Goal: Task Accomplishment & Management: Manage account settings

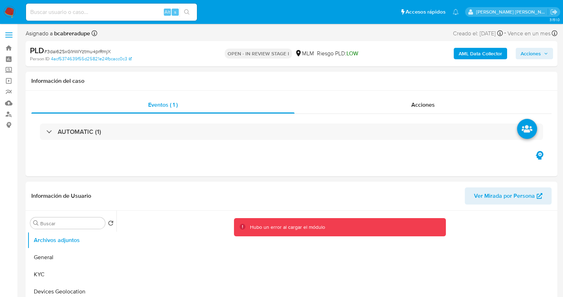
select select "10"
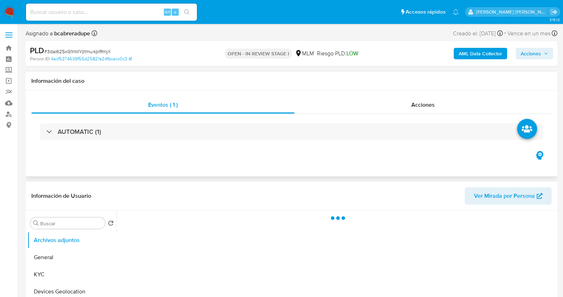
scroll to position [44, 0]
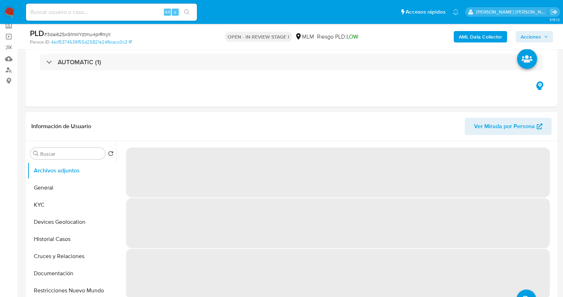
select select "10"
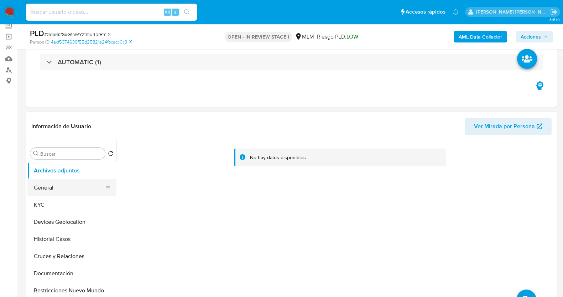
drag, startPoint x: 55, startPoint y: 202, endPoint x: 103, endPoint y: 191, distance: 49.4
click at [55, 203] on button "KYC" at bounding box center [71, 204] width 89 height 17
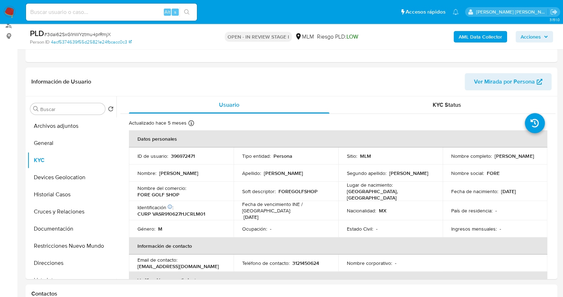
scroll to position [134, 0]
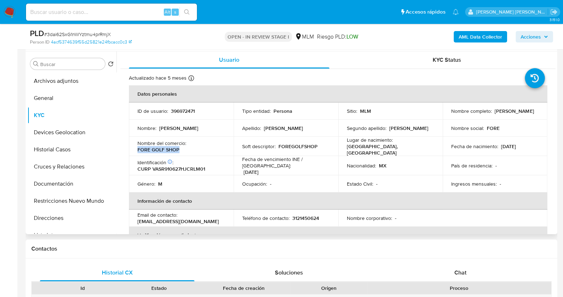
drag, startPoint x: 138, startPoint y: 150, endPoint x: 180, endPoint y: 150, distance: 42.4
click at [180, 150] on div "Nombre del comercio : FORE GOLF SHOP" at bounding box center [182, 146] width 88 height 13
drag, startPoint x: 450, startPoint y: 114, endPoint x: 470, endPoint y: 90, distance: 31.6
click at [499, 113] on div "Nombre completo : Ramiro Vargas Solano" at bounding box center [496, 111] width 88 height 6
copy p "Ramiro Vargas Solano"
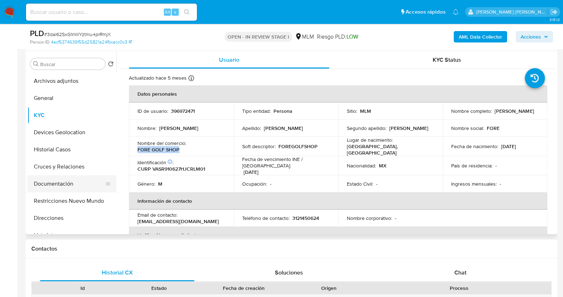
click at [47, 187] on button "Documentación" at bounding box center [68, 183] width 83 height 17
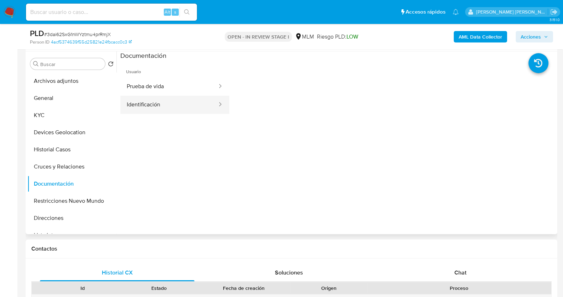
click at [180, 104] on button "Identificación" at bounding box center [169, 105] width 98 height 18
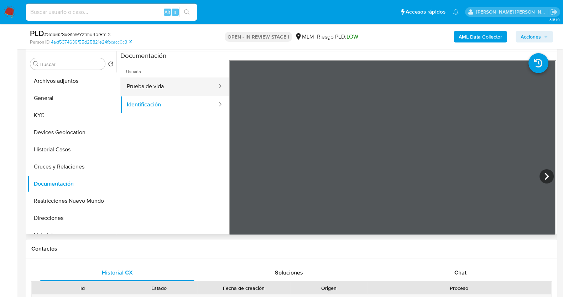
click at [169, 83] on button "Prueba de vida" at bounding box center [169, 86] width 98 height 18
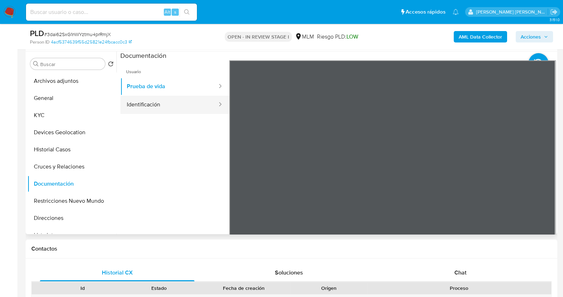
click at [157, 102] on button "Identificación" at bounding box center [169, 105] width 98 height 18
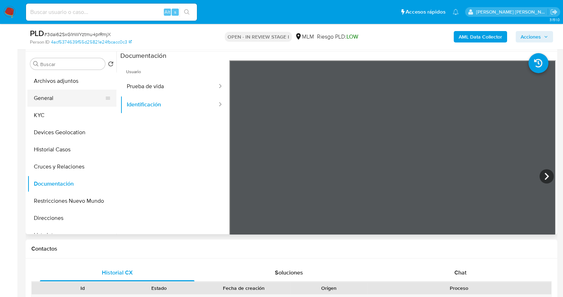
click at [59, 98] on button "General" at bounding box center [68, 97] width 83 height 17
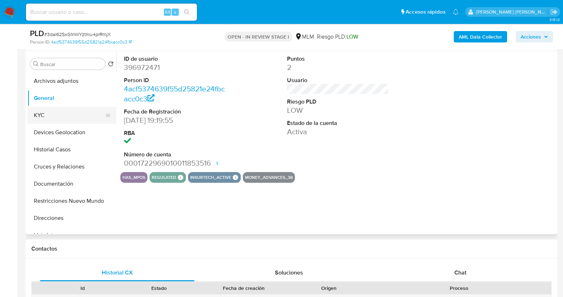
click at [54, 117] on button "KYC" at bounding box center [68, 115] width 83 height 17
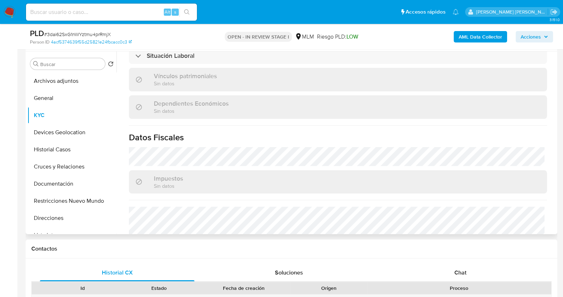
scroll to position [445, 0]
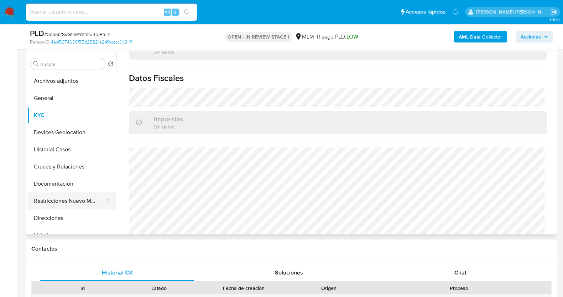
drag, startPoint x: 60, startPoint y: 217, endPoint x: 82, endPoint y: 196, distance: 30.5
click at [60, 217] on button "Direcciones" at bounding box center [71, 217] width 89 height 17
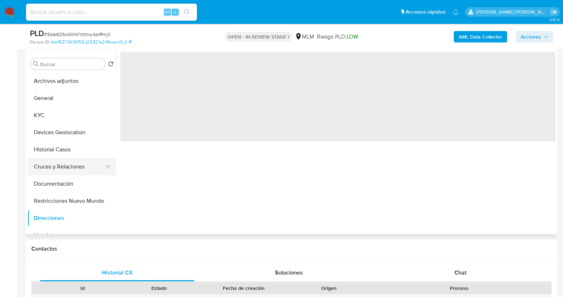
scroll to position [0, 0]
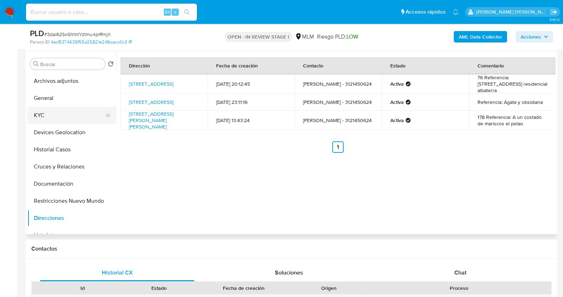
drag, startPoint x: 50, startPoint y: 115, endPoint x: 55, endPoint y: 115, distance: 5.0
click at [50, 115] on button "KYC" at bounding box center [68, 115] width 83 height 17
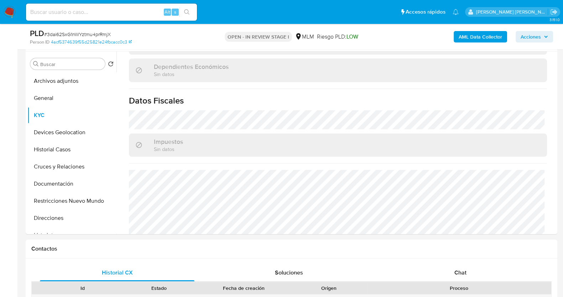
scroll to position [448, 0]
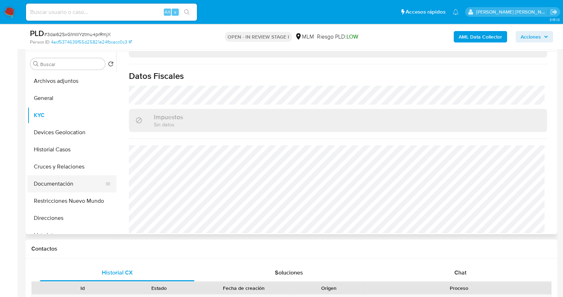
click at [62, 180] on button "Documentación" at bounding box center [68, 183] width 83 height 17
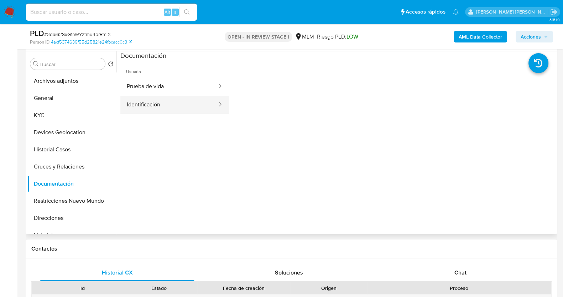
click at [167, 108] on button "Identificación" at bounding box center [169, 105] width 98 height 18
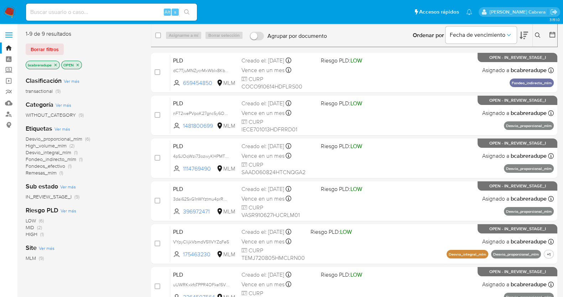
click at [57, 66] on icon "close-filter" at bounding box center [55, 65] width 4 height 4
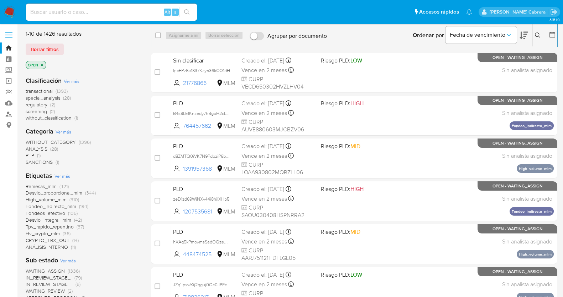
click at [43, 65] on icon "close-filter" at bounding box center [42, 65] width 4 height 4
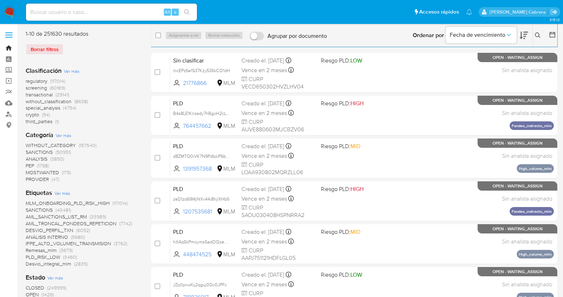
click at [5, 45] on link "Bandeja" at bounding box center [42, 47] width 85 height 11
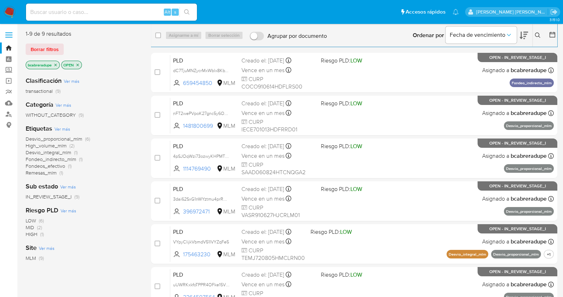
drag, startPoint x: 52, startPoint y: 138, endPoint x: 57, endPoint y: 135, distance: 5.9
click at [52, 138] on span "Desvio_proporcional_mlm" at bounding box center [54, 138] width 57 height 7
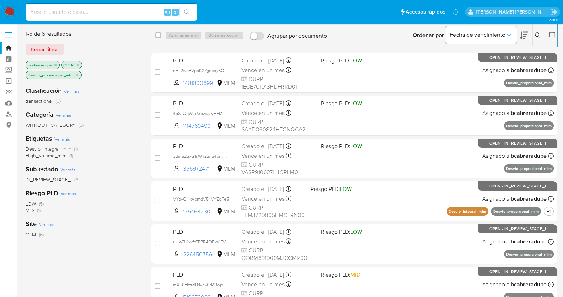
click at [54, 66] on icon "close-filter" at bounding box center [55, 65] width 4 height 4
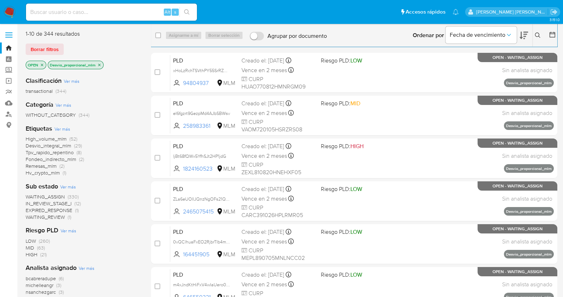
click at [41, 65] on icon "close-filter" at bounding box center [42, 65] width 4 height 4
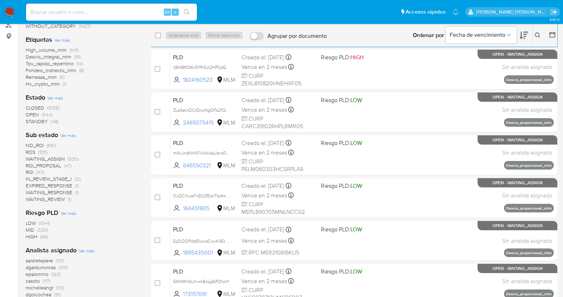
scroll to position [134, 0]
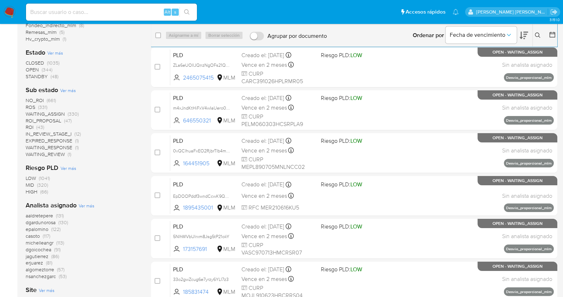
click at [37, 62] on span "CLOSED" at bounding box center [35, 62] width 19 height 7
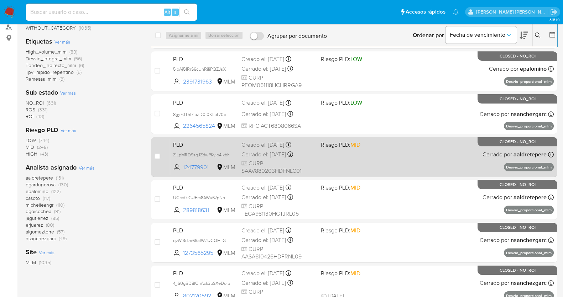
scroll to position [44, 0]
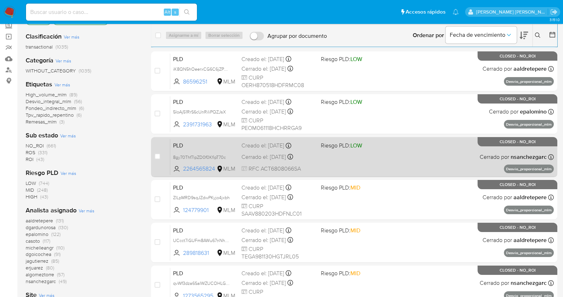
click at [276, 150] on div "PLD 8gy70Thf7ipZD0f0KfipT70c 2264565824 MLM Riesgo PLD: LOW Creado el: 12/07/20…" at bounding box center [362, 157] width 384 height 36
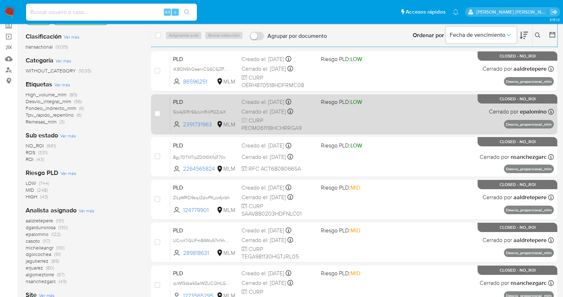
click at [267, 104] on div "Creado el: 12/07/2025 Creado el: 12/07/2025 02:13:07" at bounding box center [279, 102] width 74 height 8
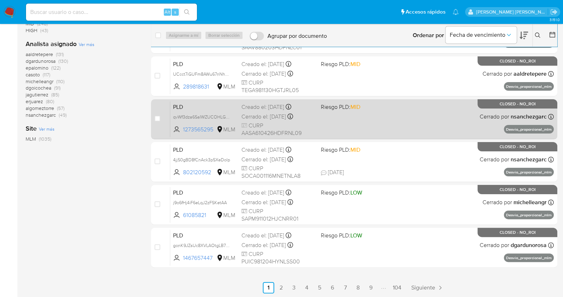
scroll to position [211, 0]
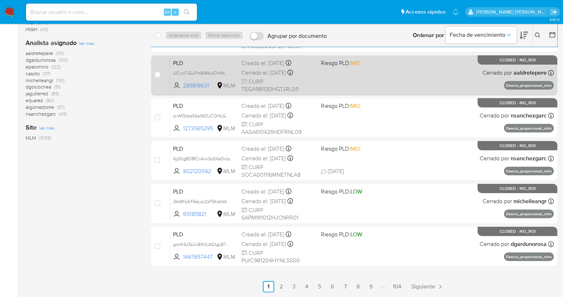
click at [434, 287] on span "Siguiente" at bounding box center [424, 286] width 24 height 6
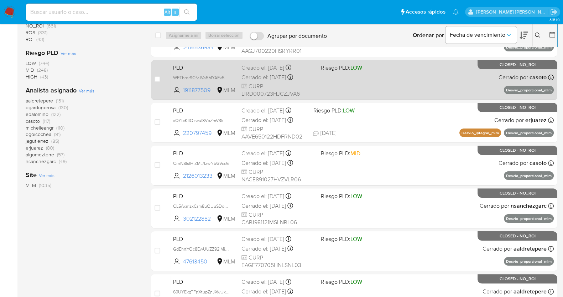
scroll to position [178, 0]
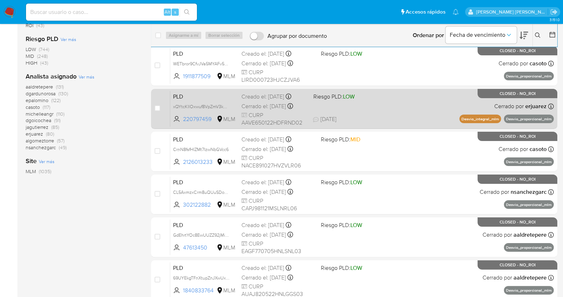
click at [261, 103] on div "Cerrado el: 05/08/2025 Cerrado el: 05/08/2025 13:31:10" at bounding box center [275, 106] width 66 height 8
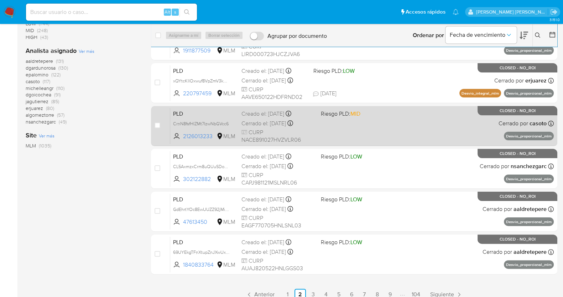
scroll to position [211, 0]
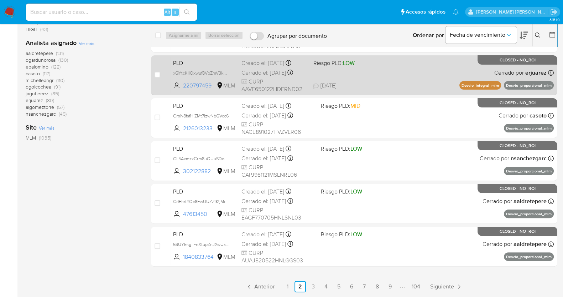
drag, startPoint x: 459, startPoint y: 283, endPoint x: 460, endPoint y: 278, distance: 4.6
click at [459, 283] on icon "Paginación" at bounding box center [459, 286] width 7 height 7
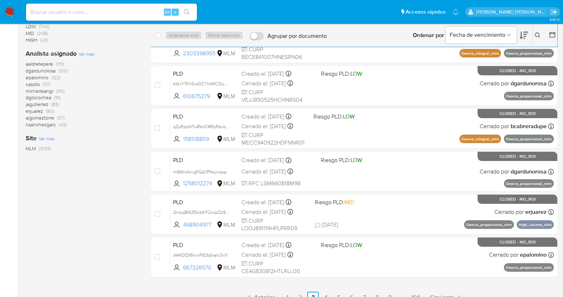
scroll to position [211, 0]
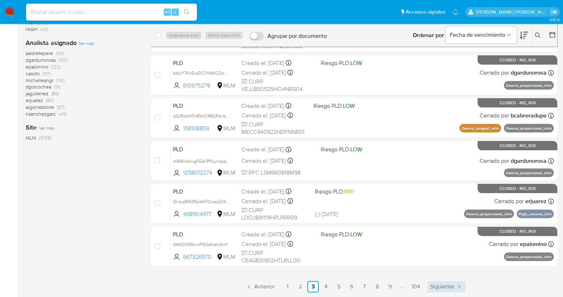
click at [443, 283] on span "Siguiente" at bounding box center [443, 286] width 24 height 6
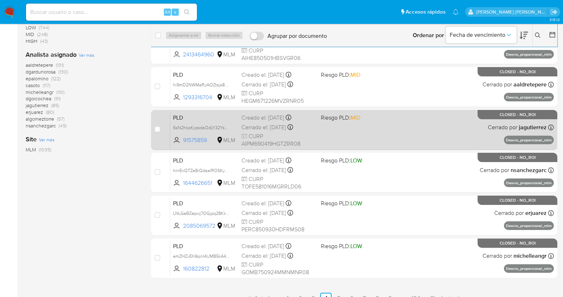
scroll to position [211, 0]
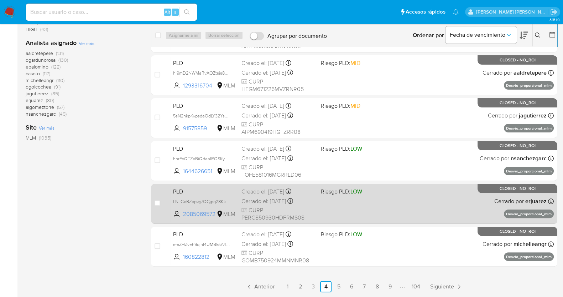
click at [263, 199] on div "Cerrado el: 04/08/2025 Cerrado el: 04/08/2025 14:58:11" at bounding box center [279, 201] width 74 height 8
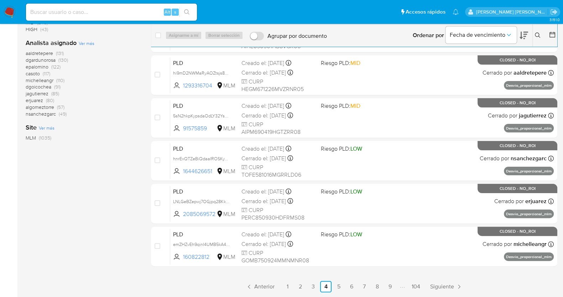
scroll to position [78, 0]
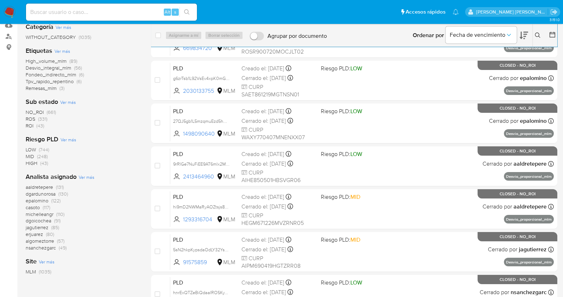
click at [31, 124] on span "ROI" at bounding box center [30, 125] width 8 height 7
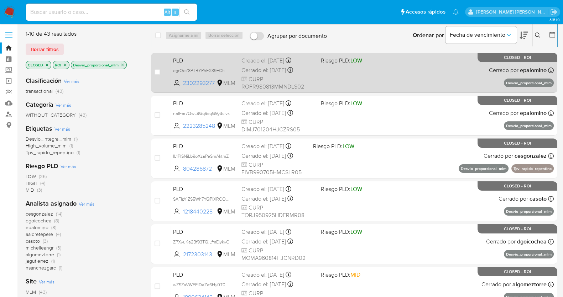
click at [278, 72] on div "Cerrado el: 08/08/2025 Cerrado el: 08/08/2025 09:03:31" at bounding box center [279, 70] width 74 height 8
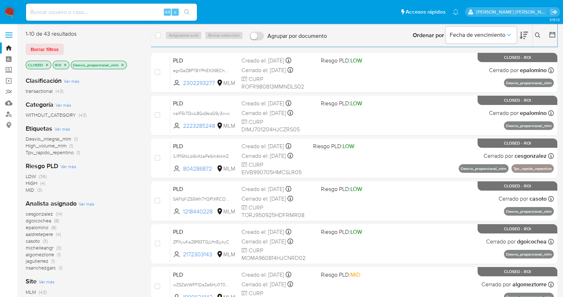
scroll to position [211, 0]
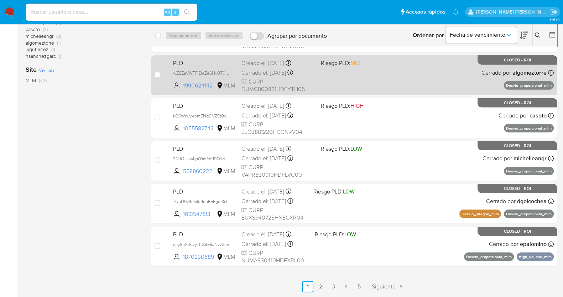
drag, startPoint x: 394, startPoint y: 285, endPoint x: 395, endPoint y: 277, distance: 9.0
click at [394, 285] on span "Siguiente" at bounding box center [384, 286] width 24 height 6
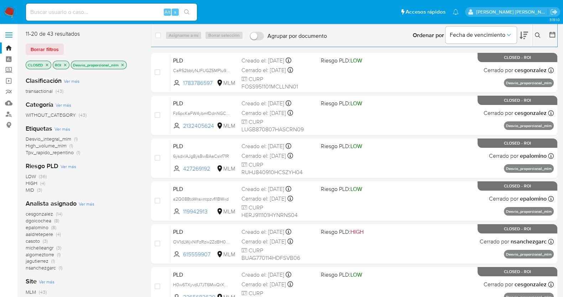
click at [65, 65] on icon "close-filter" at bounding box center [65, 64] width 2 height 2
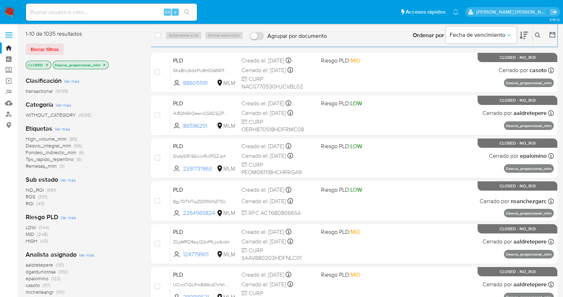
click at [34, 197] on span "ROS" at bounding box center [31, 196] width 10 height 7
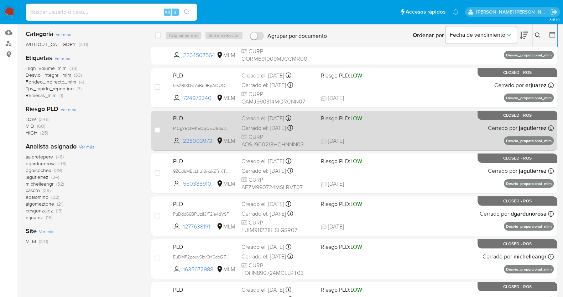
scroll to position [89, 0]
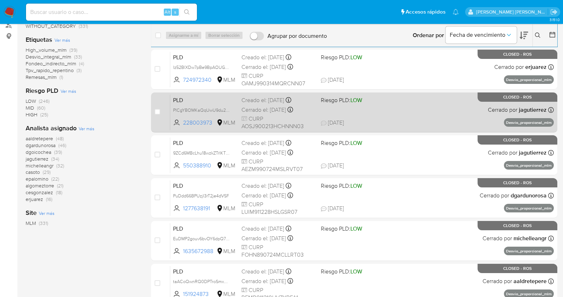
click at [273, 109] on div "Cerrado el: 08/08/2025 Cerrado el: 08/08/2025 12:02:40" at bounding box center [279, 110] width 74 height 8
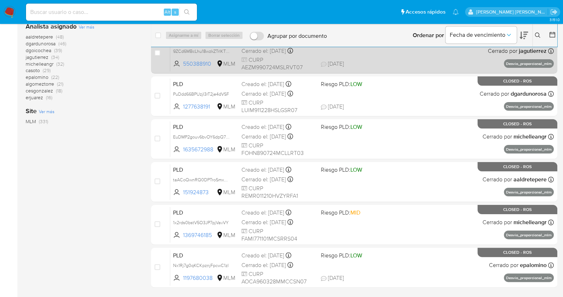
scroll to position [211, 0]
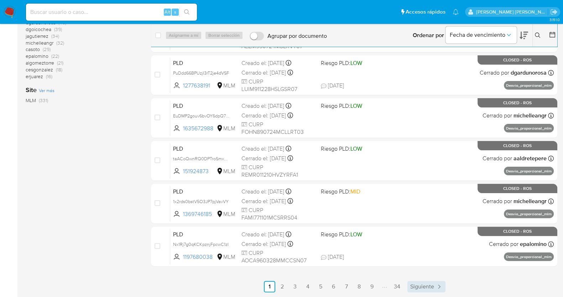
click at [428, 284] on span "Siguiente" at bounding box center [423, 286] width 24 height 6
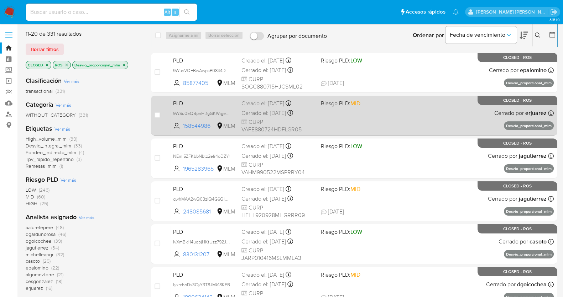
click at [278, 106] on div "Creado el: 12/06/2025 Creado el: 12/06/2025 02:10:13" at bounding box center [279, 103] width 74 height 8
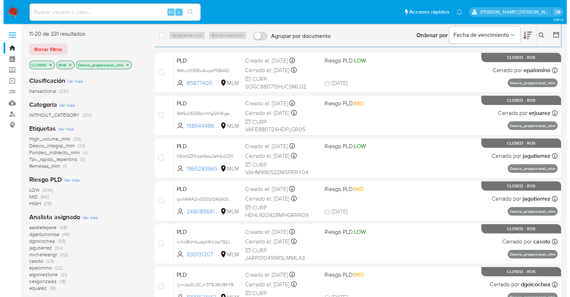
scroll to position [44, 0]
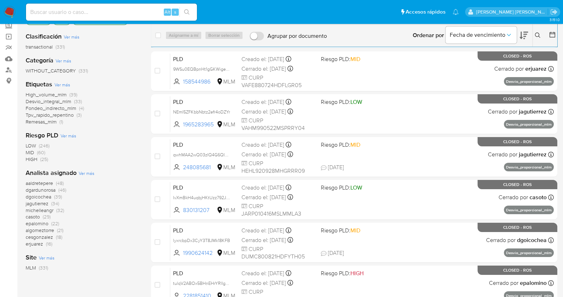
click at [84, 172] on span "Ver más" at bounding box center [87, 173] width 16 height 6
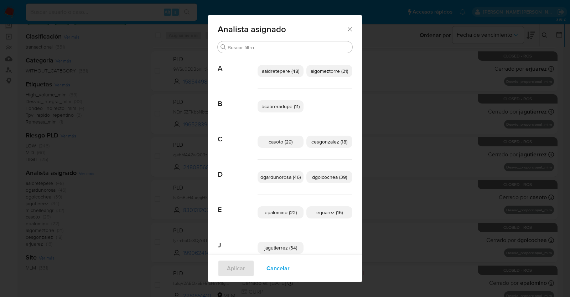
scroll to position [80, 0]
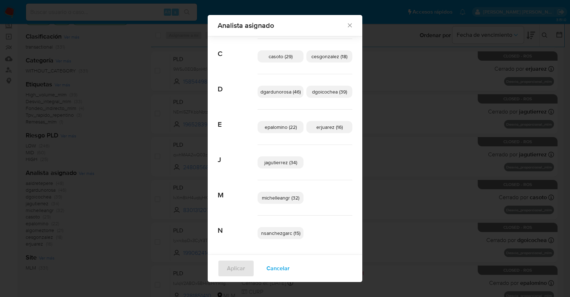
click at [274, 230] on span "nsanchezgarc (15)" at bounding box center [280, 232] width 39 height 7
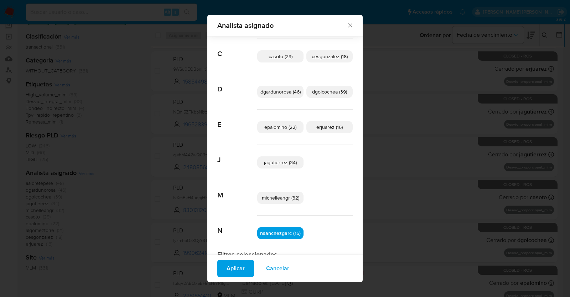
click at [233, 267] on span "Aplicar" at bounding box center [236, 268] width 18 height 16
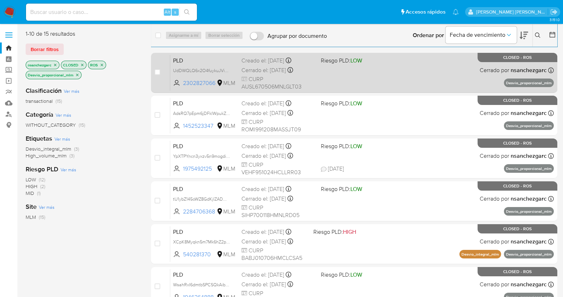
click at [272, 67] on div "Cerrado el: 08/08/2025 Cerrado el: 08/08/2025 11:41:09" at bounding box center [279, 70] width 74 height 8
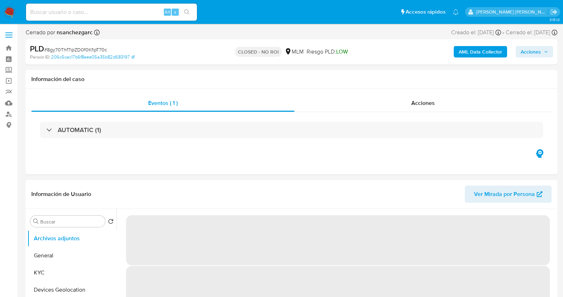
select select "10"
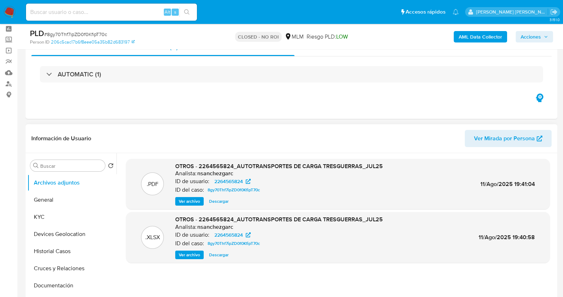
scroll to position [44, 0]
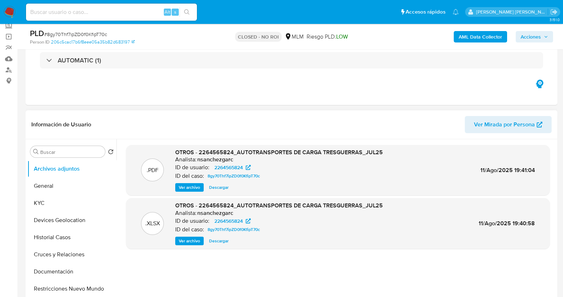
click at [226, 186] on span "Descargar" at bounding box center [219, 187] width 20 height 7
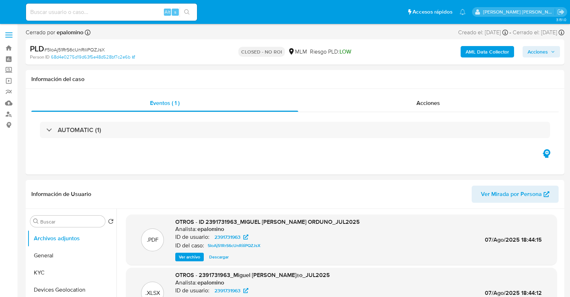
select select "10"
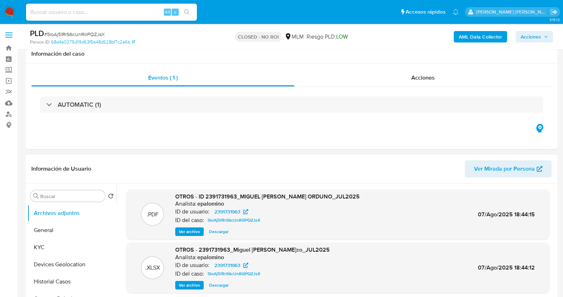
scroll to position [89, 0]
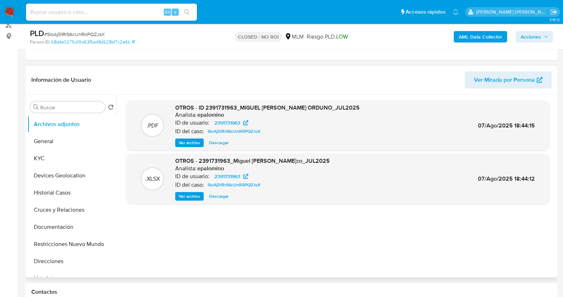
click at [223, 145] on span "Descargar" at bounding box center [219, 142] width 20 height 7
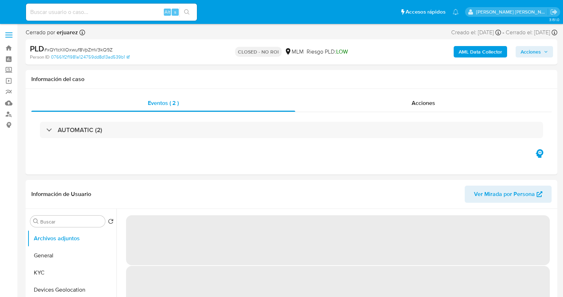
select select "10"
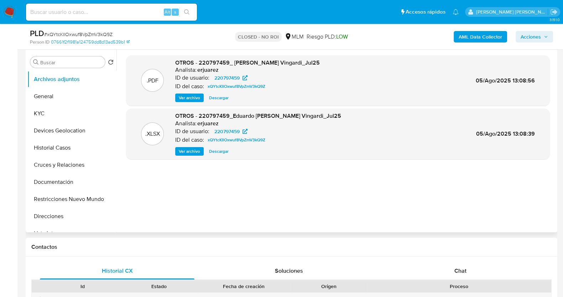
scroll to position [89, 0]
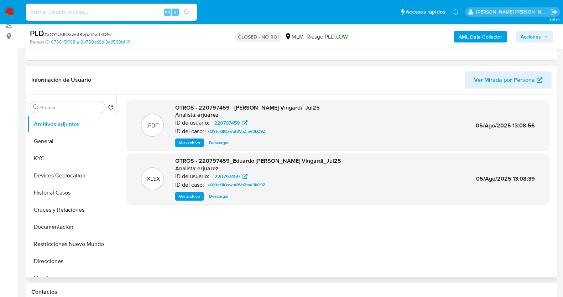
click at [222, 143] on span "Descargar" at bounding box center [219, 142] width 20 height 7
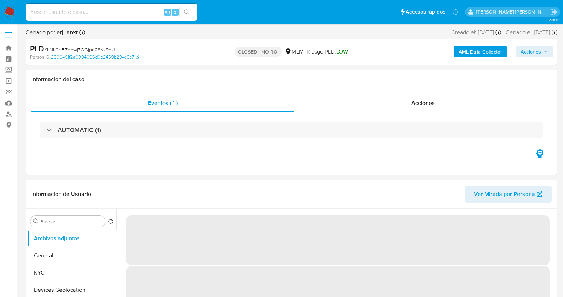
select select "10"
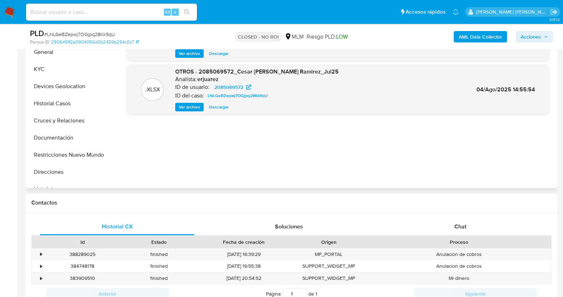
scroll to position [89, 0]
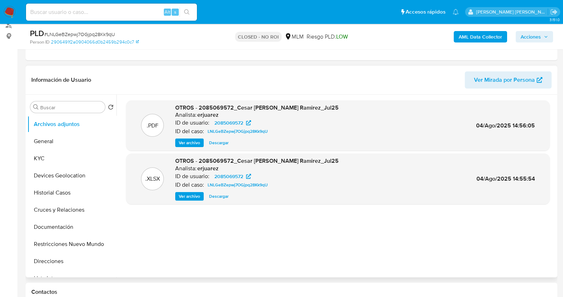
click at [221, 140] on span "Descargar" at bounding box center [219, 142] width 20 height 7
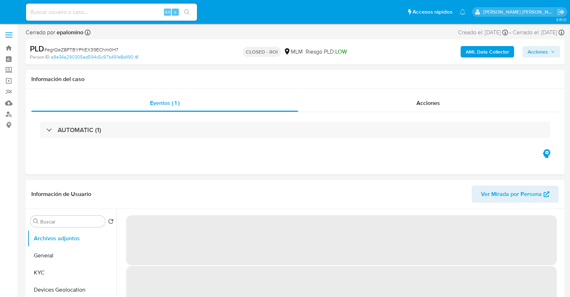
select select "10"
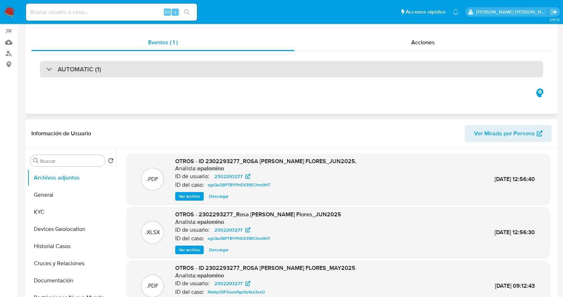
scroll to position [89, 0]
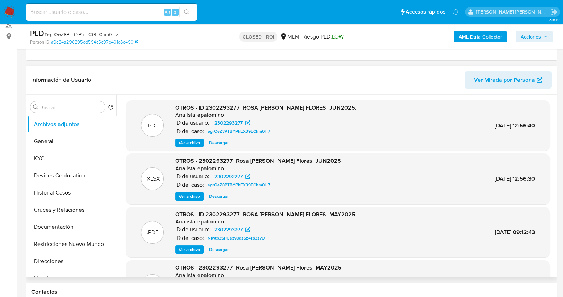
click at [223, 140] on span "Descargar" at bounding box center [219, 142] width 20 height 7
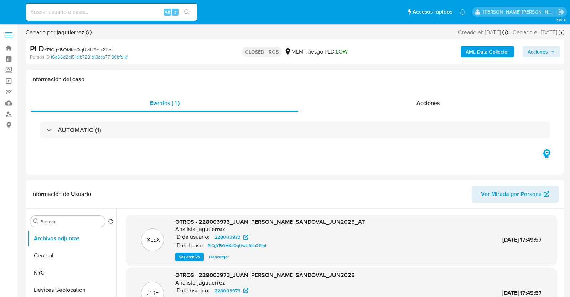
select select "10"
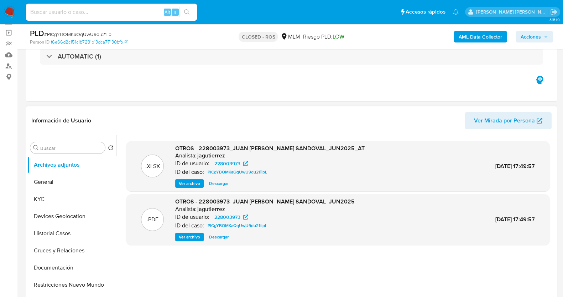
scroll to position [89, 0]
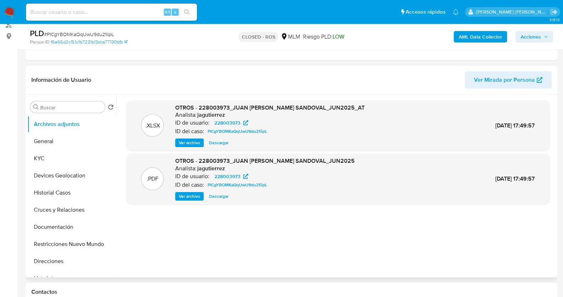
click at [221, 195] on span "Descargar" at bounding box center [219, 195] width 20 height 7
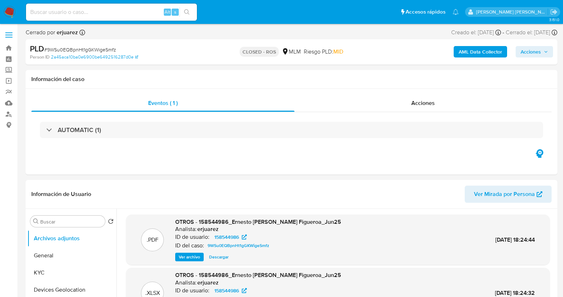
select select "10"
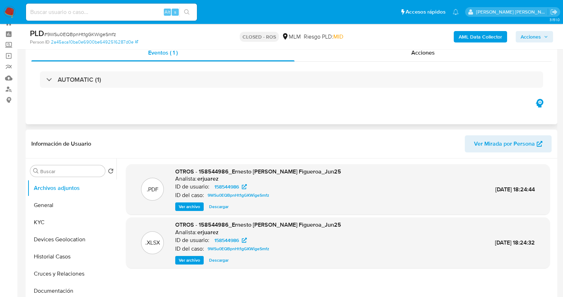
scroll to position [44, 0]
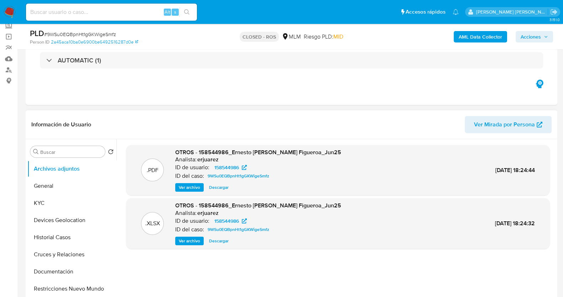
click at [221, 186] on span "Descargar" at bounding box center [219, 187] width 20 height 7
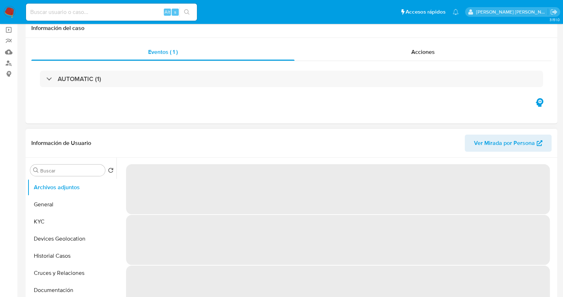
scroll to position [134, 0]
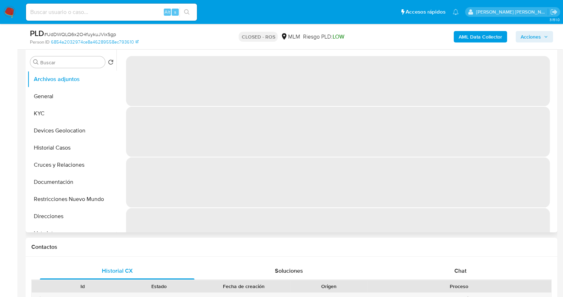
select select "10"
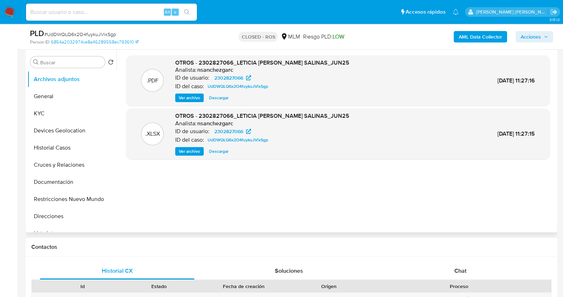
click at [227, 96] on span "Descargar" at bounding box center [219, 97] width 20 height 7
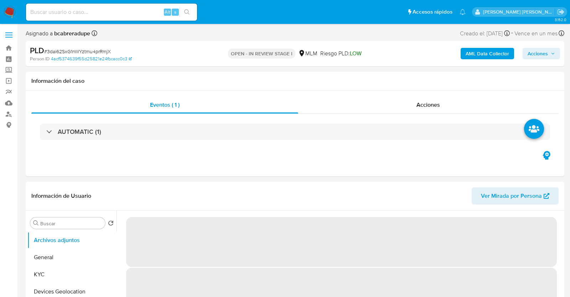
select select "10"
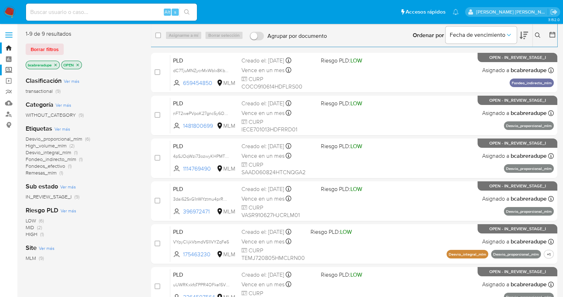
click at [11, 67] on label "Screening" at bounding box center [42, 70] width 85 height 11
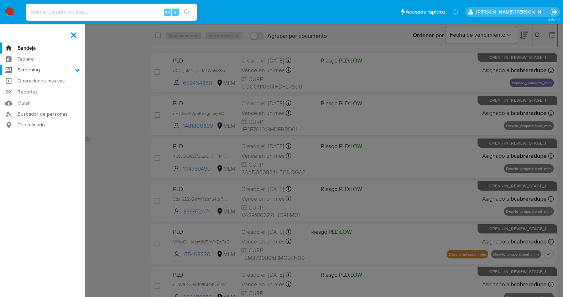
click at [0, 0] on input "Screening" at bounding box center [0, 0] width 0 height 0
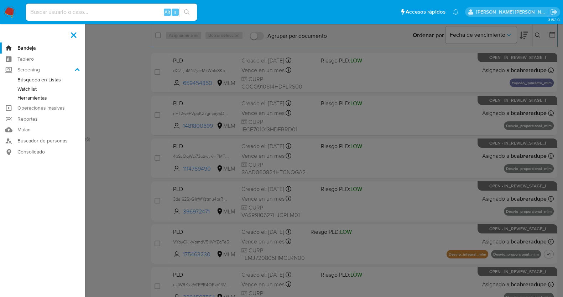
click at [31, 97] on link "Herramientas" at bounding box center [42, 97] width 85 height 9
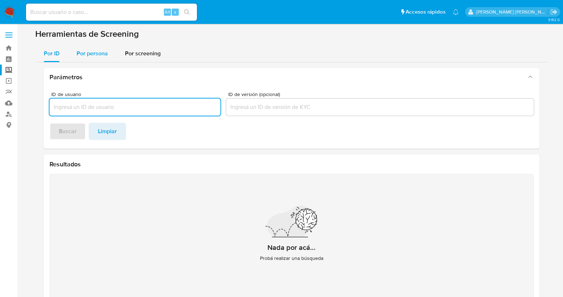
click at [102, 54] on span "Por persona" at bounding box center [92, 53] width 31 height 8
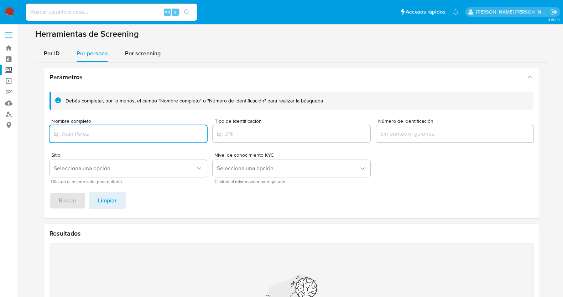
click at [146, 132] on input "Nombre completo" at bounding box center [129, 133] width 158 height 9
type input "[PERSON_NAME] [PERSON_NAME]"
click at [64, 204] on span "Buscar" at bounding box center [68, 200] width 18 height 16
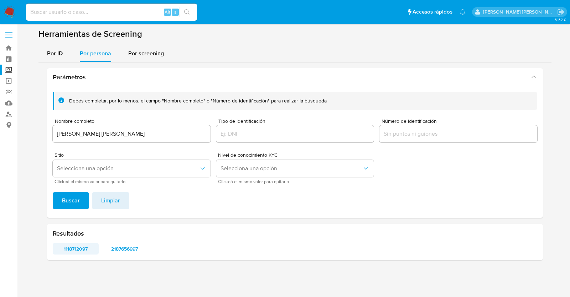
click at [84, 245] on span "1118712097" at bounding box center [76, 248] width 36 height 10
click at [132, 243] on span "2187656997" at bounding box center [125, 248] width 36 height 10
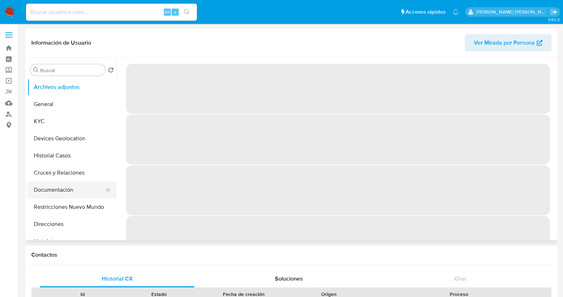
select select "10"
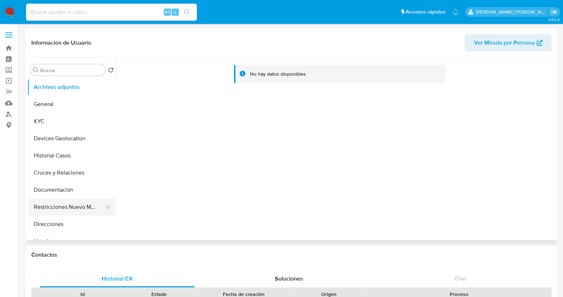
click at [66, 207] on button "Restricciones Nuevo Mundo" at bounding box center [68, 206] width 83 height 17
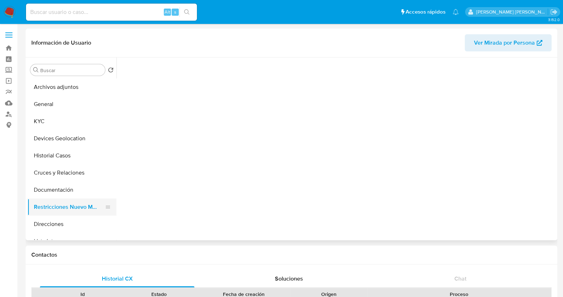
click at [70, 203] on button "Restricciones Nuevo Mundo" at bounding box center [68, 206] width 83 height 17
click at [55, 102] on button "General" at bounding box center [68, 104] width 83 height 17
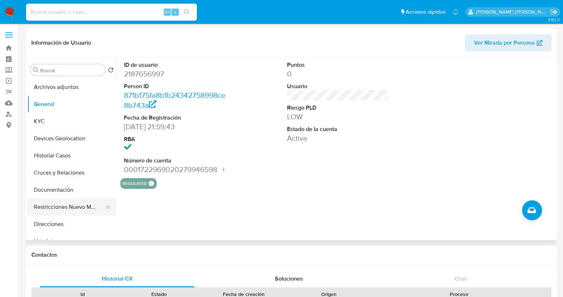
click at [70, 203] on button "Restricciones Nuevo Mundo" at bounding box center [68, 206] width 83 height 17
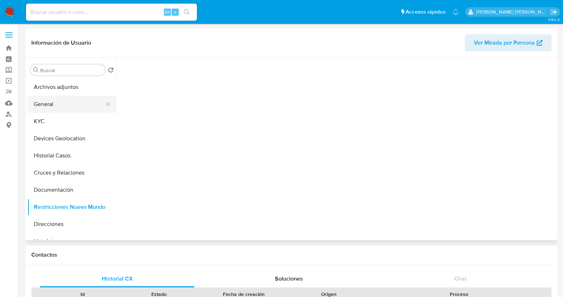
click at [64, 109] on button "General" at bounding box center [68, 104] width 83 height 17
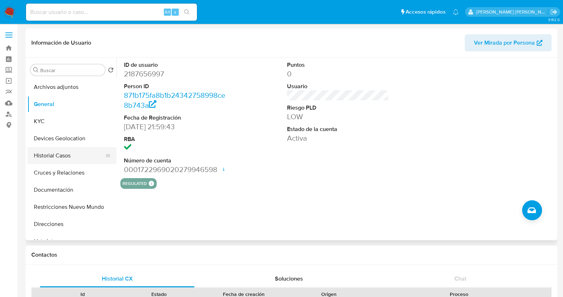
click at [58, 153] on button "Historial Casos" at bounding box center [68, 155] width 83 height 17
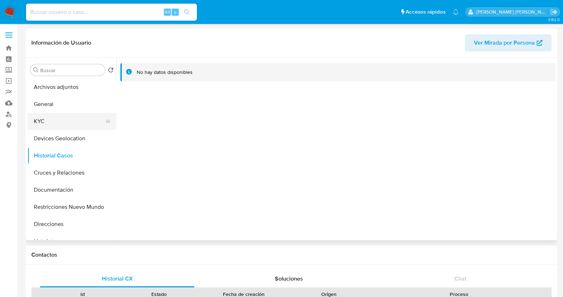
click at [59, 124] on button "KYC" at bounding box center [68, 121] width 83 height 17
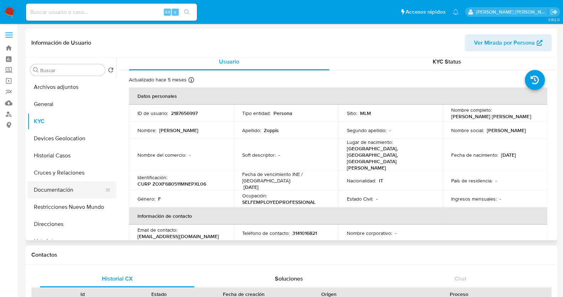
click at [51, 193] on button "Documentación" at bounding box center [68, 189] width 83 height 17
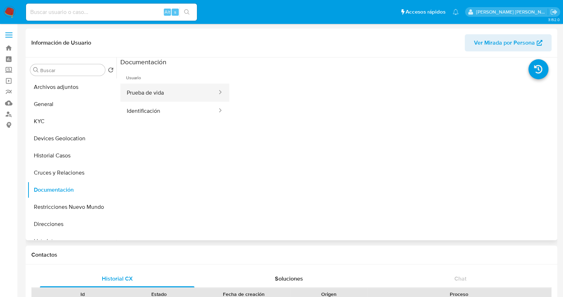
click at [165, 99] on button "Prueba de vida" at bounding box center [169, 92] width 98 height 18
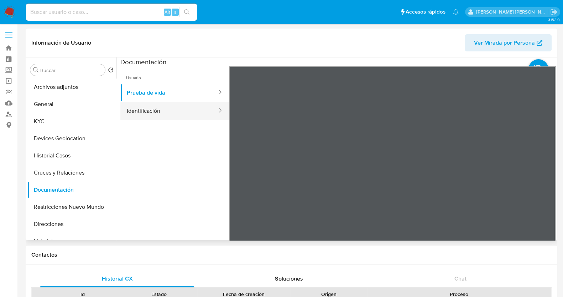
click at [190, 107] on button "Identificación" at bounding box center [169, 111] width 98 height 18
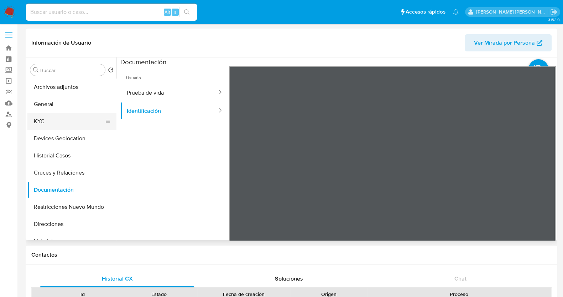
click at [52, 123] on button "KYC" at bounding box center [68, 121] width 83 height 17
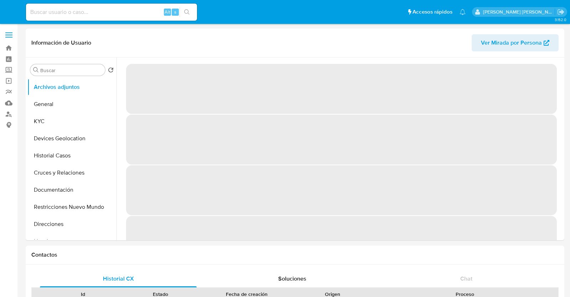
select select "10"
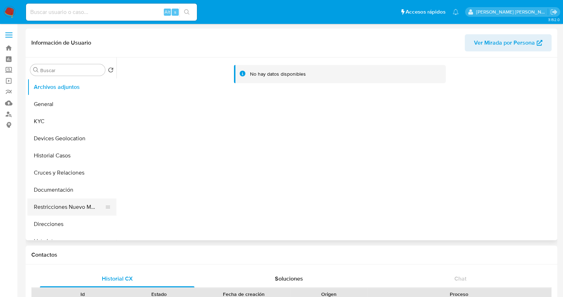
click at [61, 205] on button "Restricciones Nuevo Mundo" at bounding box center [68, 206] width 83 height 17
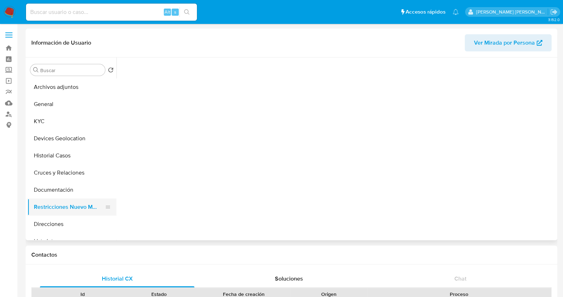
click at [73, 209] on button "Restricciones Nuevo Mundo" at bounding box center [68, 206] width 83 height 17
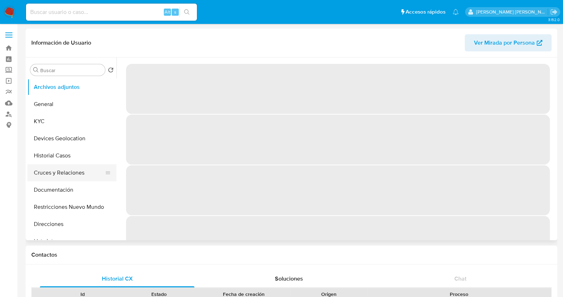
select select "10"
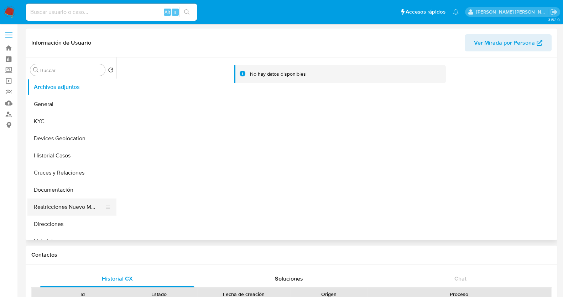
click at [66, 209] on button "Restricciones Nuevo Mundo" at bounding box center [68, 206] width 83 height 17
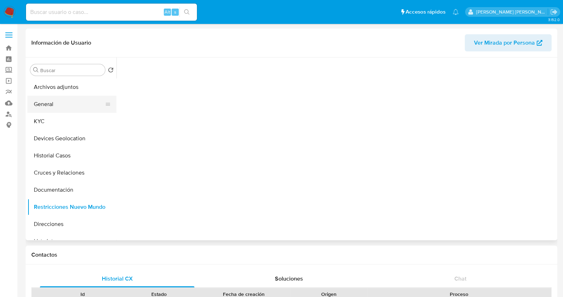
click at [68, 95] on ul "Archivos adjuntos General KYC Devices Geolocation Historial Casos Cruces y Rela…" at bounding box center [71, 158] width 89 height 161
click at [69, 104] on button "General" at bounding box center [68, 104] width 83 height 17
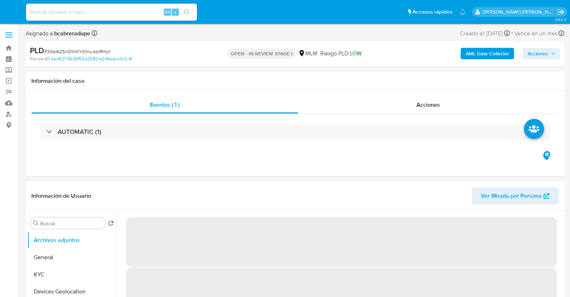
select select "10"
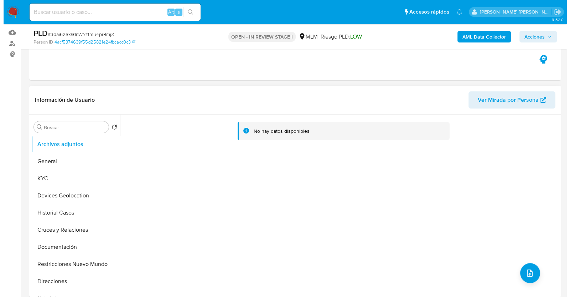
scroll to position [89, 0]
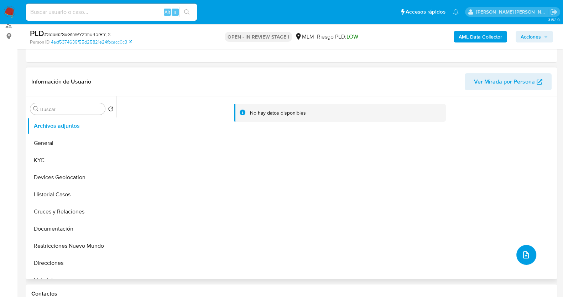
click at [519, 250] on button "upload-file" at bounding box center [527, 254] width 20 height 20
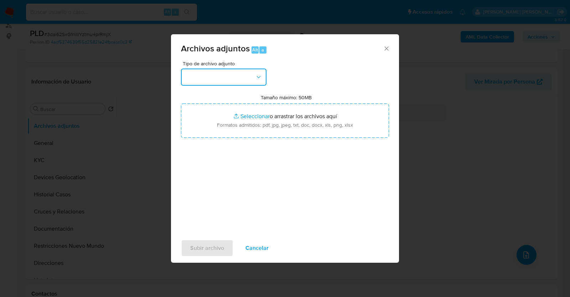
click at [249, 80] on button "button" at bounding box center [224, 76] width 86 height 17
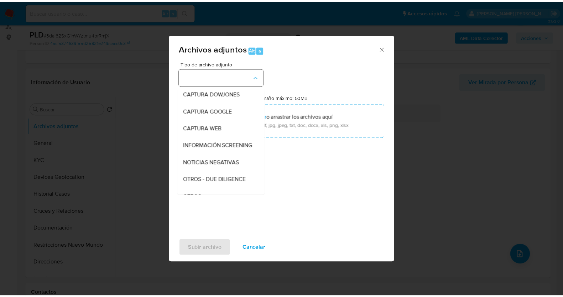
scroll to position [37, 0]
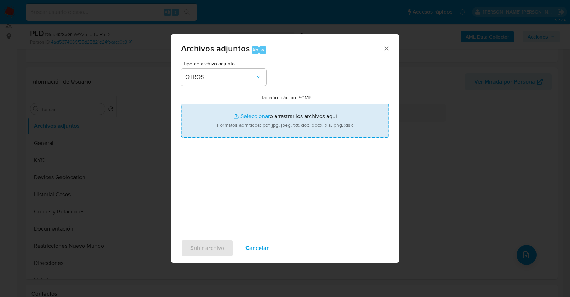
type input "C:\fakepath\396972471_RAMIRO VARGAS_JUL2025.pdf"
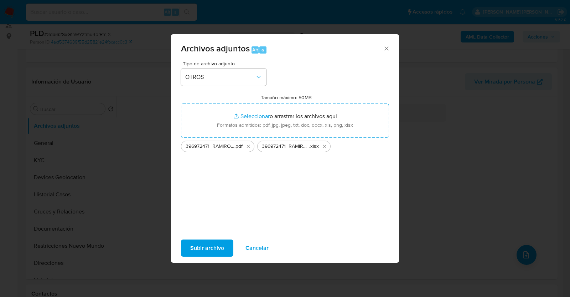
click at [211, 248] on span "Subir archivo" at bounding box center [207, 248] width 34 height 16
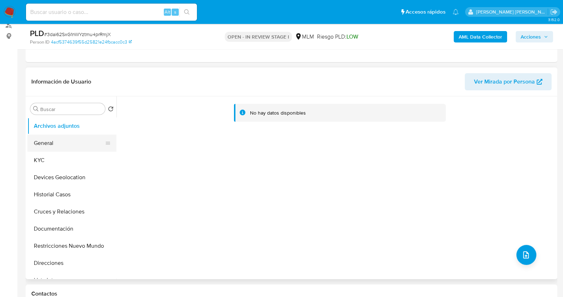
click at [58, 139] on button "General" at bounding box center [68, 142] width 83 height 17
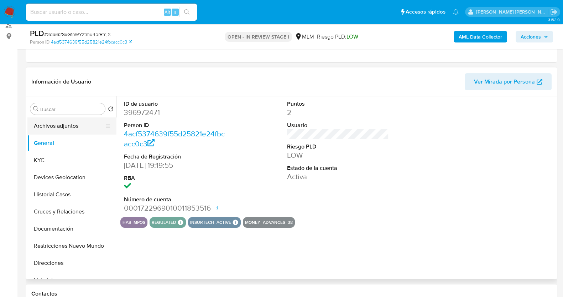
click at [70, 127] on button "Archivos adjuntos" at bounding box center [68, 125] width 83 height 17
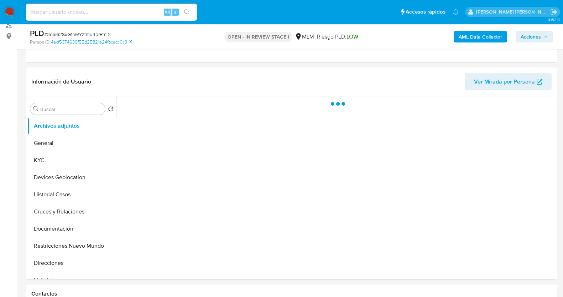
click at [89, 34] on span "# 3dai62SxG1nWYztmu4prRmjX" at bounding box center [77, 34] width 67 height 7
copy span "3dai62SxG1nWYztmu4prRmjX"
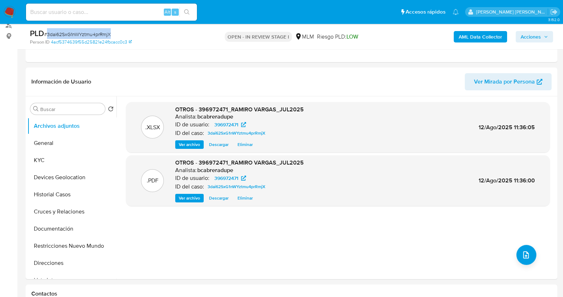
click at [545, 36] on icon "button" at bounding box center [546, 37] width 4 height 4
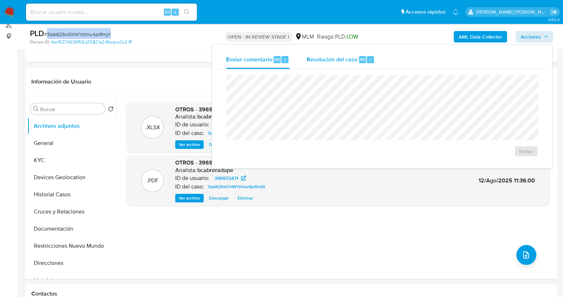
click at [329, 60] on span "Resolución del caso" at bounding box center [332, 59] width 51 height 8
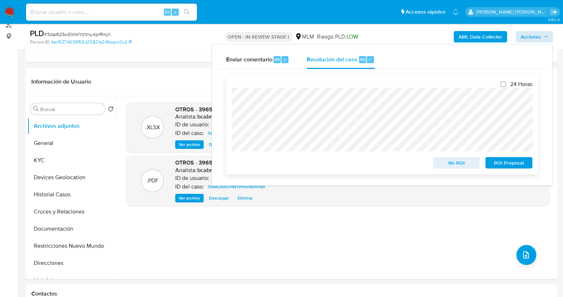
click at [504, 164] on span "ROI Proposal" at bounding box center [509, 163] width 37 height 10
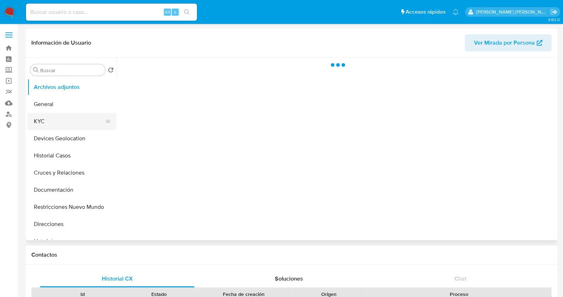
click at [59, 125] on button "KYC" at bounding box center [68, 121] width 83 height 17
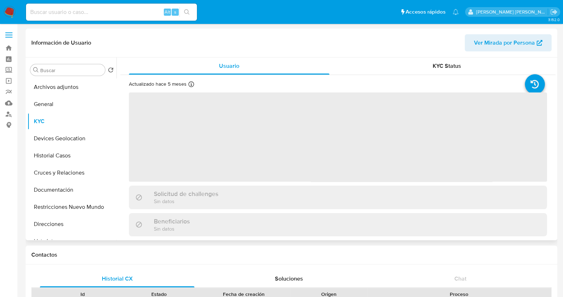
select select "10"
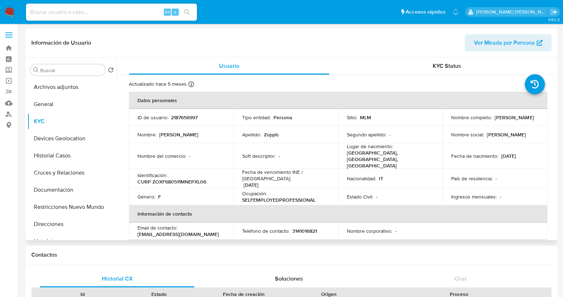
click at [192, 117] on p "2187656997" at bounding box center [184, 117] width 27 height 6
copy p "2187656997"
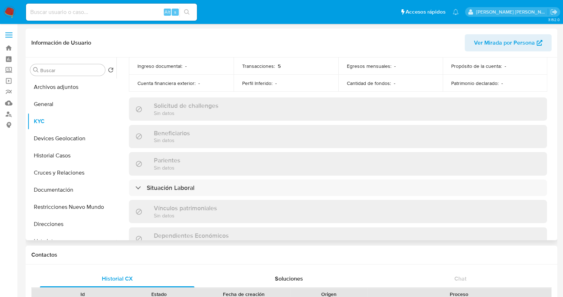
scroll to position [445, 0]
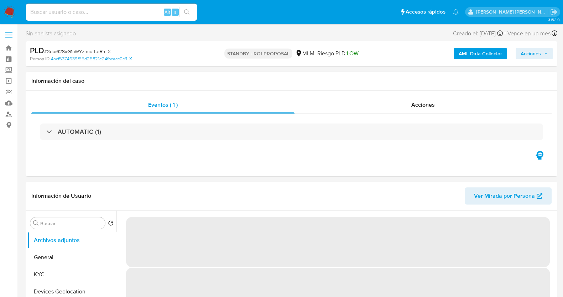
select select "10"
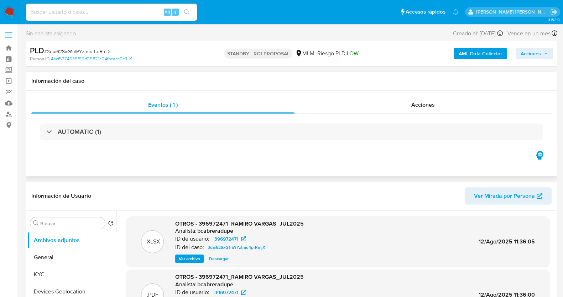
click at [272, 95] on div "Eventos ( 1 ) Acciones AUTOMATIC (1)" at bounding box center [292, 134] width 532 height 86
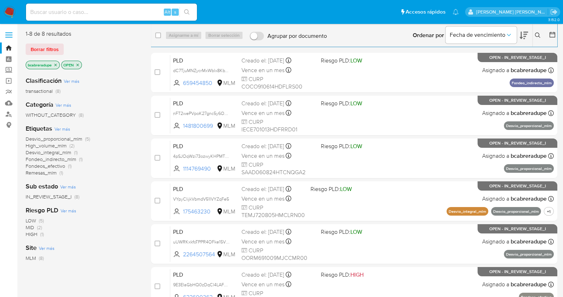
scroll to position [126, 0]
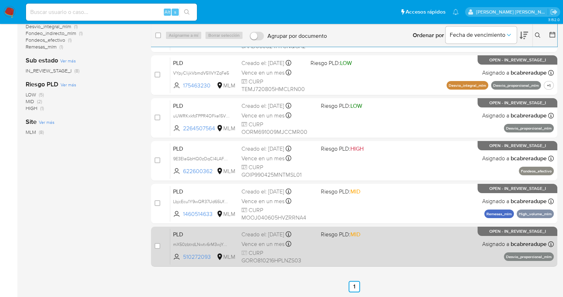
click at [264, 240] on span "Vence en un mes" at bounding box center [263, 244] width 43 height 8
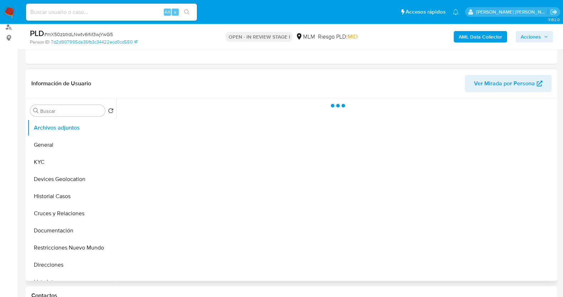
scroll to position [89, 0]
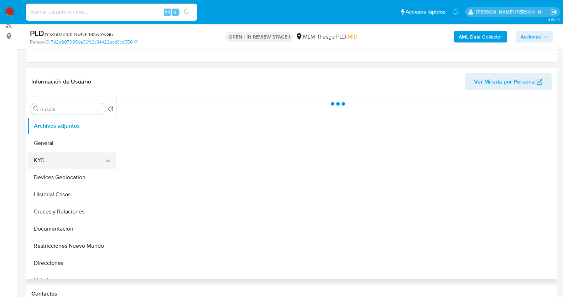
click at [59, 157] on button "KYC" at bounding box center [68, 159] width 83 height 17
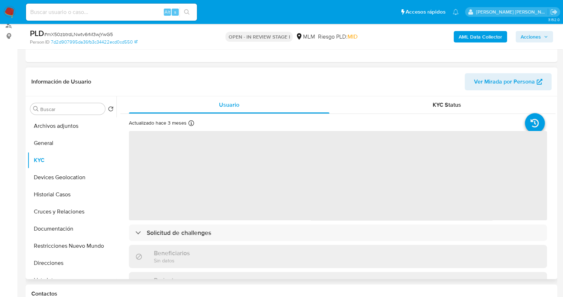
select select "10"
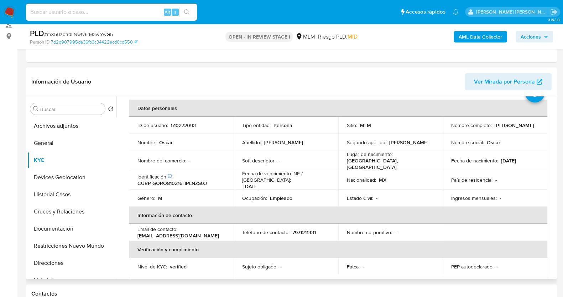
scroll to position [44, 0]
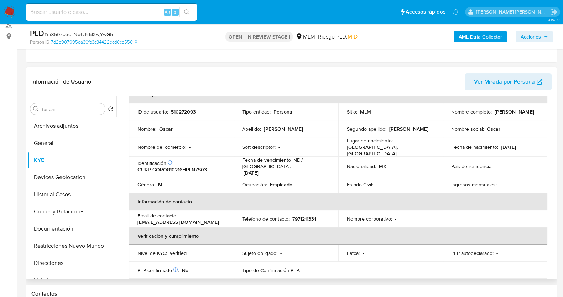
click at [187, 110] on p "510272093" at bounding box center [183, 111] width 25 height 6
copy p "510272093"
click at [60, 195] on button "Historial Casos" at bounding box center [71, 194] width 89 height 17
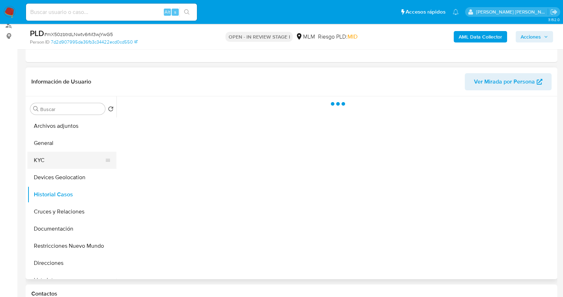
scroll to position [0, 0]
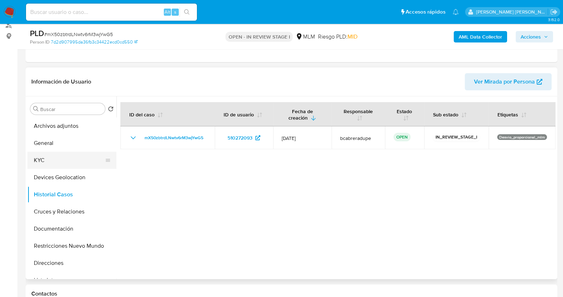
click at [59, 161] on button "KYC" at bounding box center [68, 159] width 83 height 17
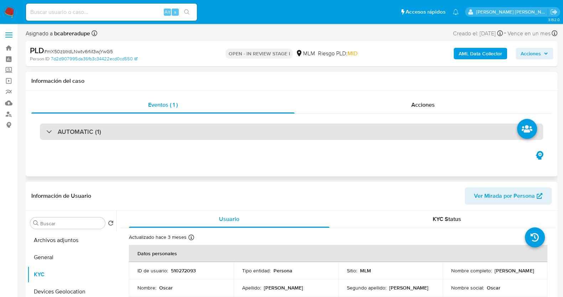
click at [58, 128] on h3 "AUTOMATIC (1)" at bounding box center [79, 132] width 43 height 8
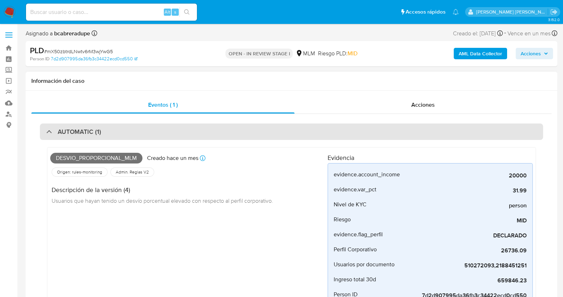
click at [58, 128] on h3 "AUTOMATIC (1)" at bounding box center [79, 132] width 43 height 8
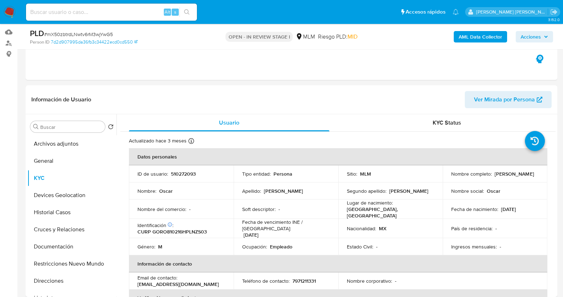
scroll to position [44, 0]
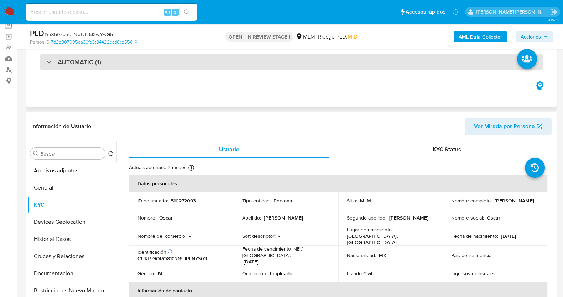
drag, startPoint x: 90, startPoint y: 56, endPoint x: 101, endPoint y: 59, distance: 11.5
click at [91, 56] on div "AUTOMATIC (1)" at bounding box center [292, 62] width 504 height 16
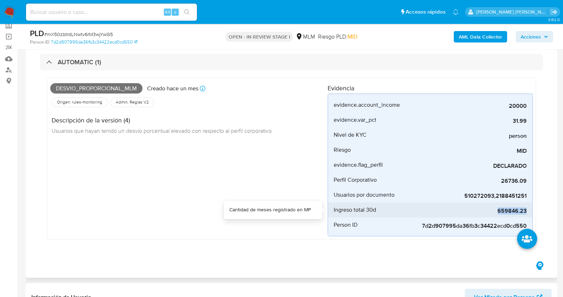
drag, startPoint x: 497, startPoint y: 212, endPoint x: 529, endPoint y: 212, distance: 31.7
click at [529, 212] on li "Ingreso total 30d 659846.23" at bounding box center [430, 209] width 205 height 15
copy span "659846.23"
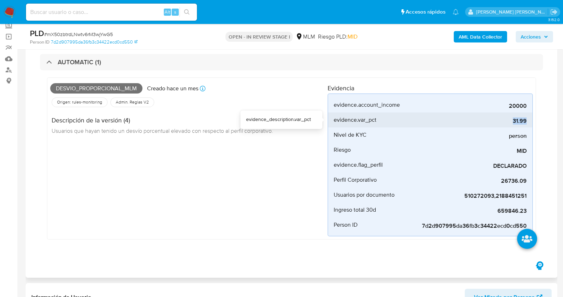
drag, startPoint x: 512, startPoint y: 119, endPoint x: 531, endPoint y: 121, distance: 19.7
click at [531, 121] on li "evidence.var_pct 31.99" at bounding box center [430, 119] width 205 height 15
copy span "31.99"
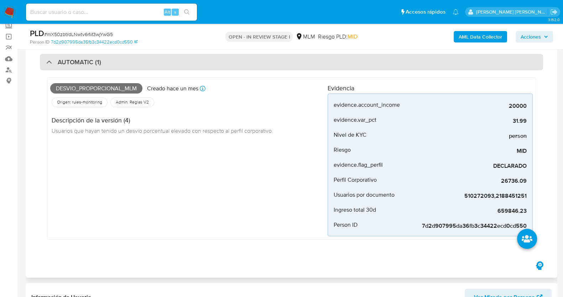
click at [59, 61] on h3 "AUTOMATIC (1)" at bounding box center [79, 62] width 43 height 8
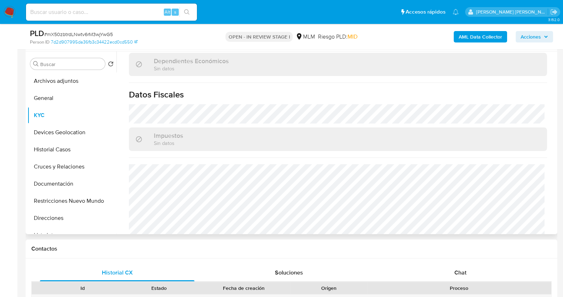
scroll to position [441, 0]
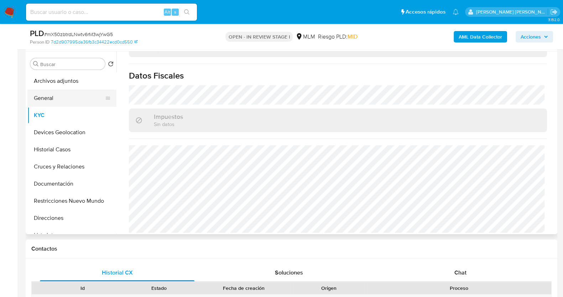
click at [59, 99] on button "General" at bounding box center [68, 97] width 83 height 17
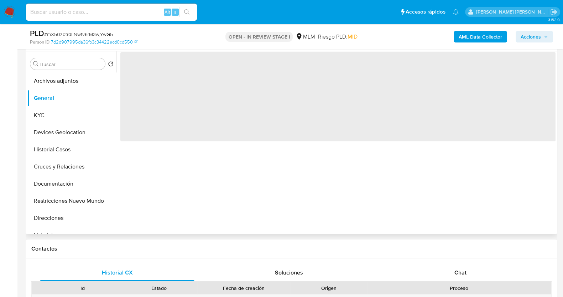
scroll to position [0, 0]
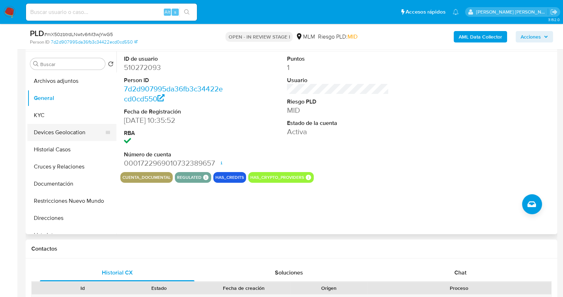
click at [77, 136] on button "Devices Geolocation" at bounding box center [68, 132] width 83 height 17
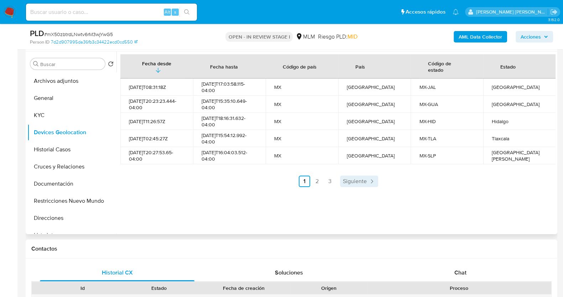
click at [364, 175] on link "Siguiente" at bounding box center [359, 180] width 38 height 11
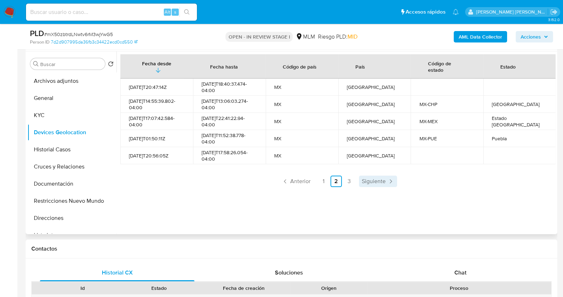
click at [372, 181] on span "Siguiente" at bounding box center [374, 181] width 24 height 6
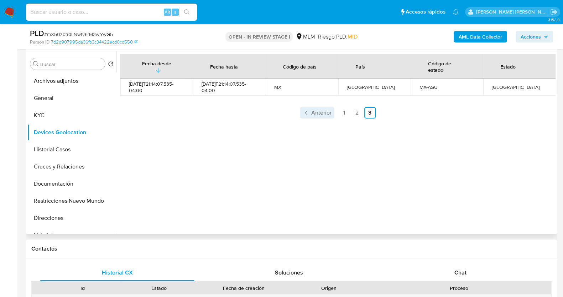
click at [319, 114] on span "Anterior" at bounding box center [321, 113] width 20 height 6
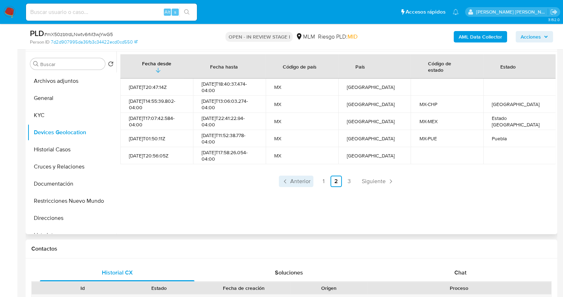
click at [305, 182] on span "Anterior" at bounding box center [300, 181] width 20 height 6
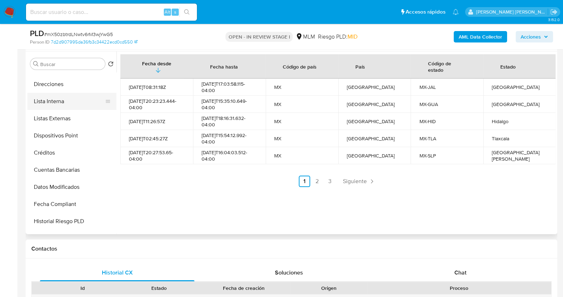
scroll to position [133, 0]
click at [65, 103] on button "Lista Interna" at bounding box center [68, 101] width 83 height 17
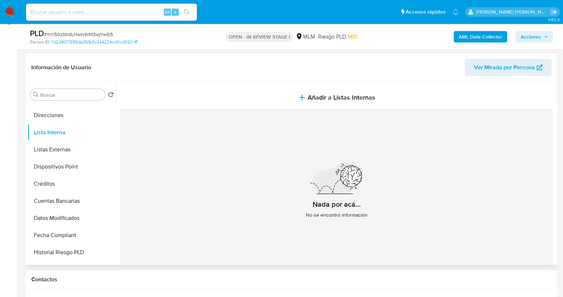
scroll to position [89, 0]
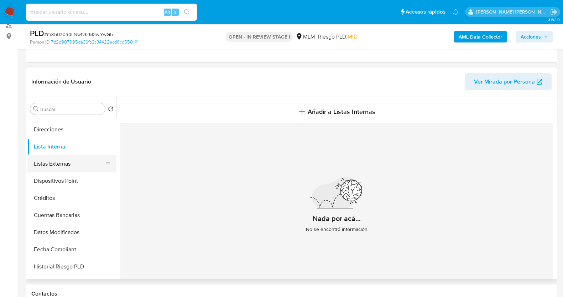
click at [78, 162] on button "Listas Externas" at bounding box center [68, 163] width 83 height 17
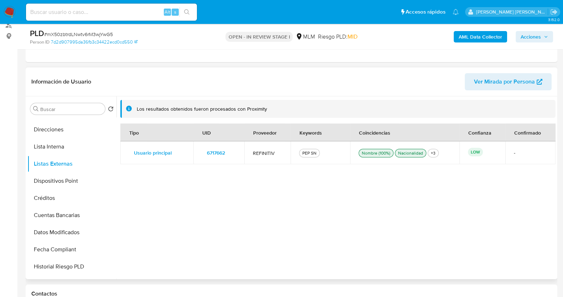
click at [207, 192] on div "Tipo UID Proveedor Keywords Coincidencias Confianza Confirmado Usuario principa…" at bounding box center [337, 198] width 435 height 151
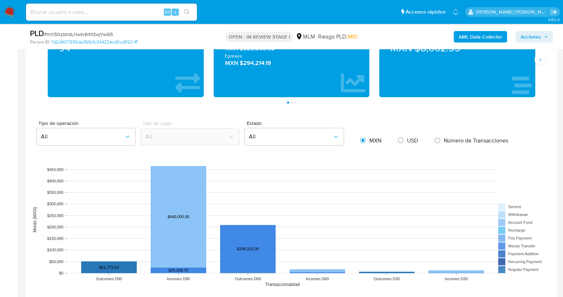
scroll to position [490, 0]
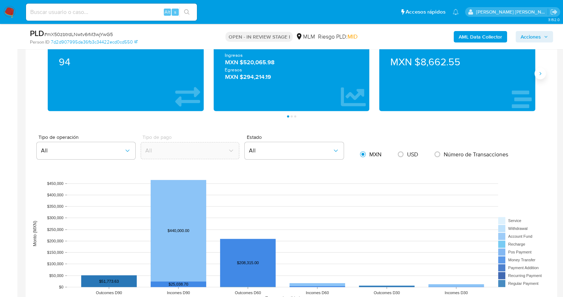
click at [541, 72] on icon "Siguiente" at bounding box center [541, 74] width 6 height 6
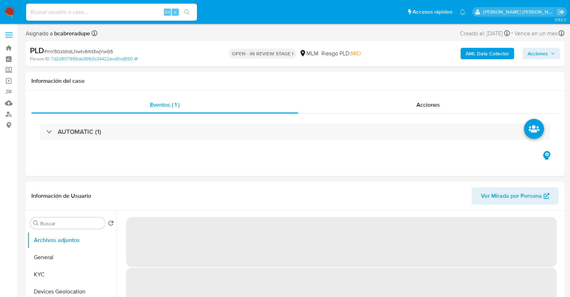
select select "10"
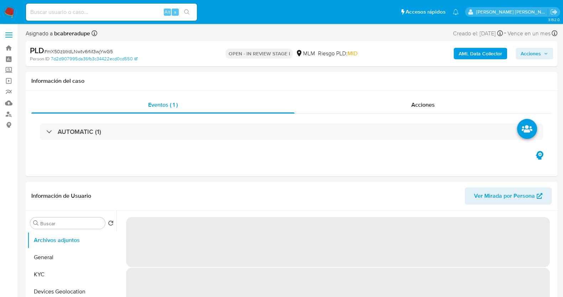
select select "10"
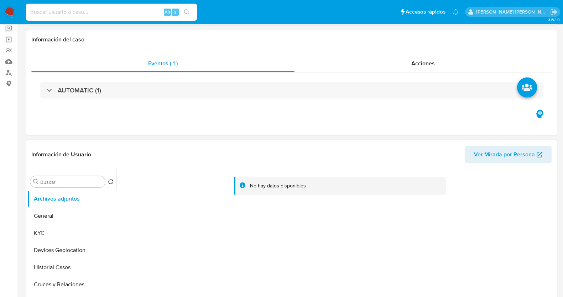
scroll to position [89, 0]
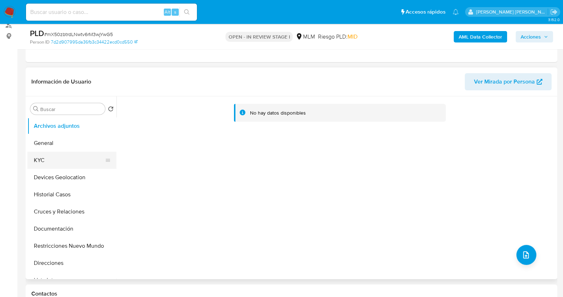
click at [62, 160] on button "KYC" at bounding box center [68, 159] width 83 height 17
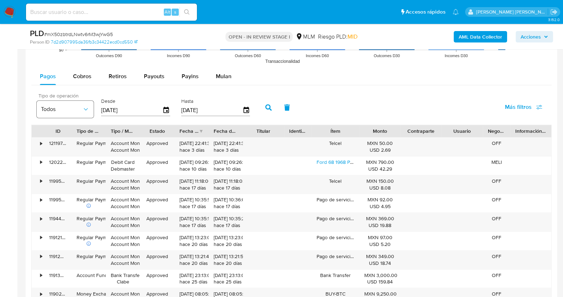
scroll to position [712, 0]
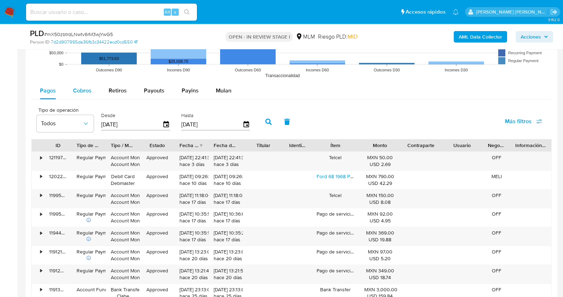
click at [94, 86] on button "Cobros" at bounding box center [83, 90] width 36 height 17
select select "10"
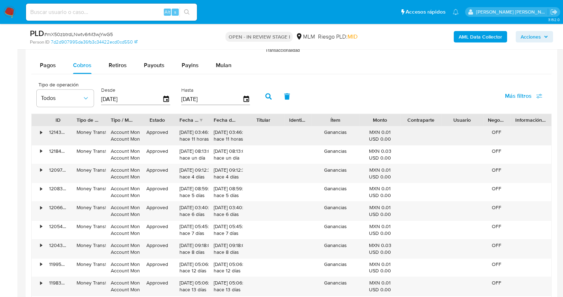
scroll to position [757, 0]
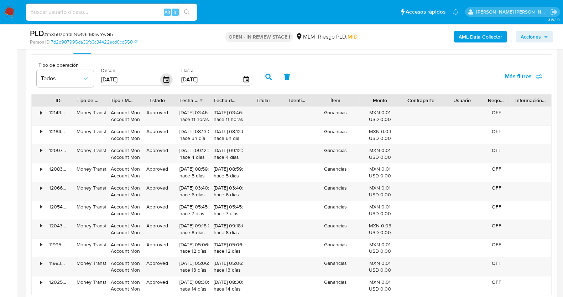
click at [165, 77] on icon "button" at bounding box center [167, 79] width 6 height 6
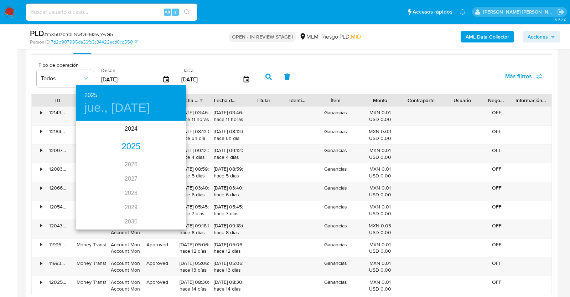
click at [136, 148] on div "2025" at bounding box center [131, 146] width 110 height 14
click at [171, 160] on div "jun." at bounding box center [168, 161] width 37 height 27
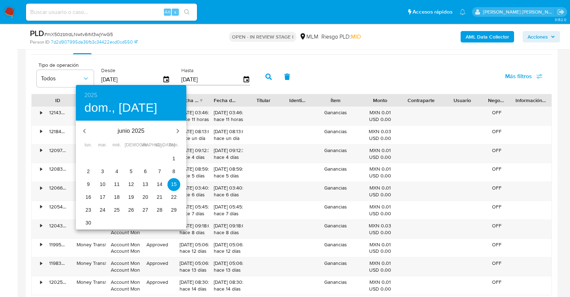
drag, startPoint x: 116, startPoint y: 199, endPoint x: 125, endPoint y: 192, distance: 11.9
click at [117, 199] on p "18" at bounding box center [117, 196] width 6 height 7
type input "18/06/2025"
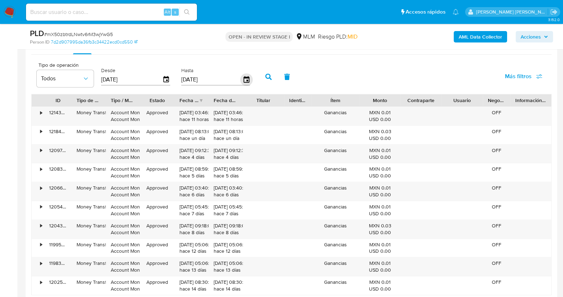
click at [243, 76] on icon "button" at bounding box center [246, 79] width 6 height 6
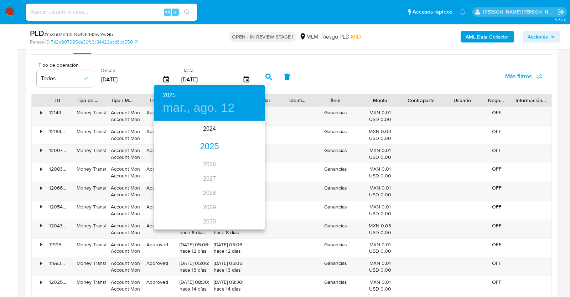
click at [204, 148] on div "2025" at bounding box center [209, 146] width 110 height 14
click at [248, 164] on div "jun." at bounding box center [246, 161] width 37 height 27
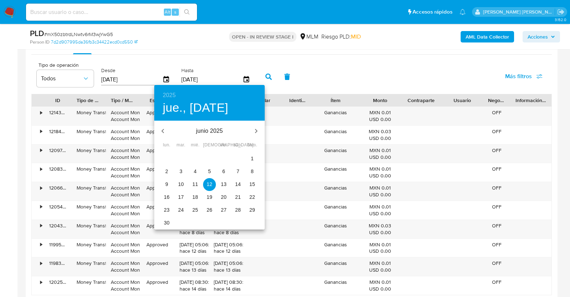
click at [208, 197] on p "19" at bounding box center [210, 196] width 6 height 7
type input "19/06/2025"
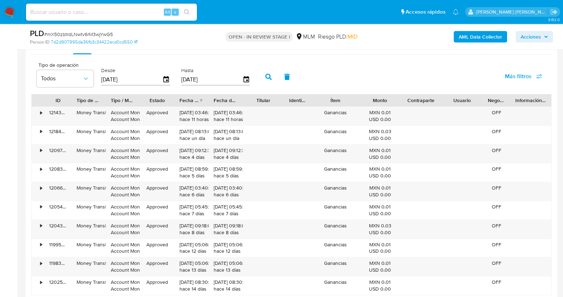
click at [266, 78] on icon "button" at bounding box center [269, 76] width 6 height 6
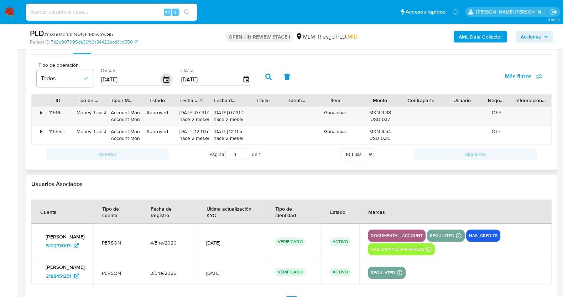
click at [163, 79] on icon "button" at bounding box center [166, 79] width 12 height 12
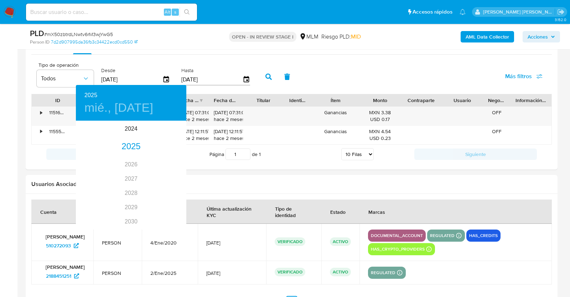
click at [106, 79] on div at bounding box center [285, 148] width 570 height 297
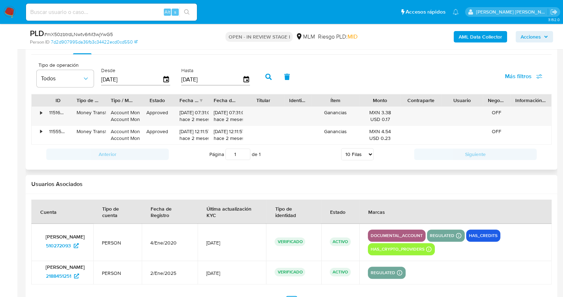
click at [105, 78] on input "18/06/2025" at bounding box center [131, 78] width 61 height 11
type input "17/06/2025"
click at [268, 74] on icon "button" at bounding box center [269, 76] width 6 height 6
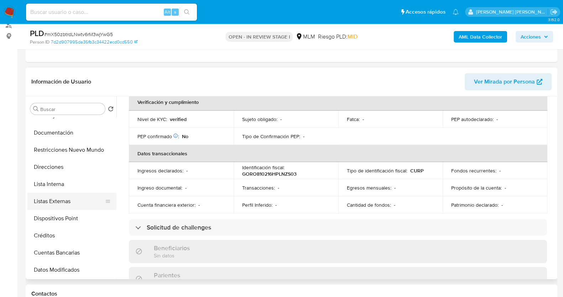
scroll to position [134, 0]
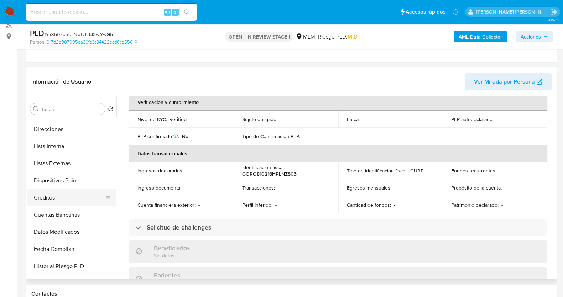
click at [66, 196] on button "Créditos" at bounding box center [68, 197] width 83 height 17
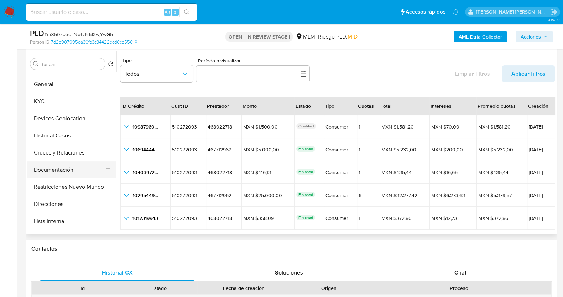
scroll to position [0, 0]
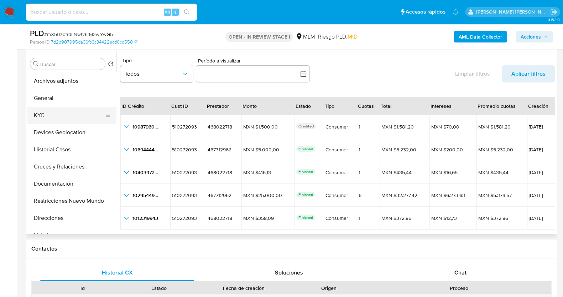
click at [60, 110] on button "KYC" at bounding box center [68, 115] width 83 height 17
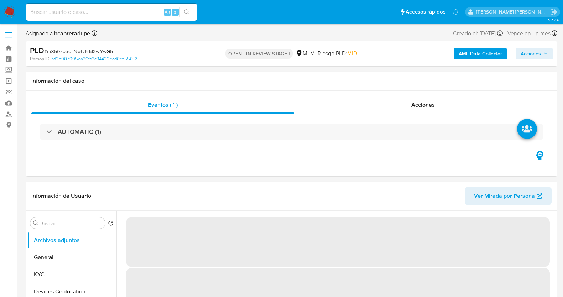
select select "10"
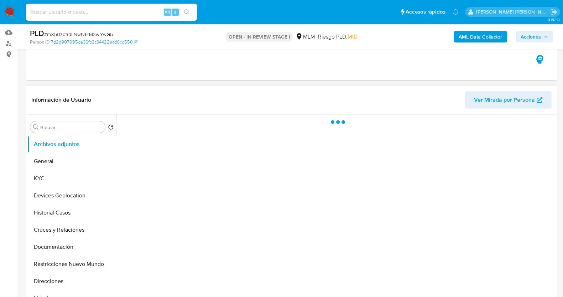
scroll to position [134, 0]
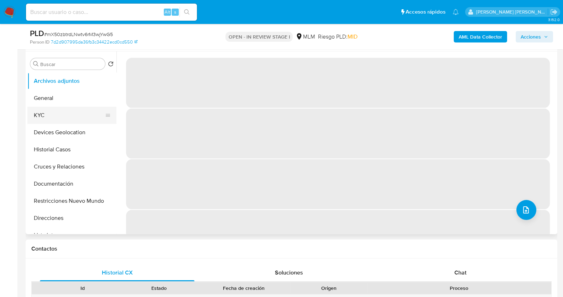
click at [48, 112] on button "KYC" at bounding box center [68, 115] width 83 height 17
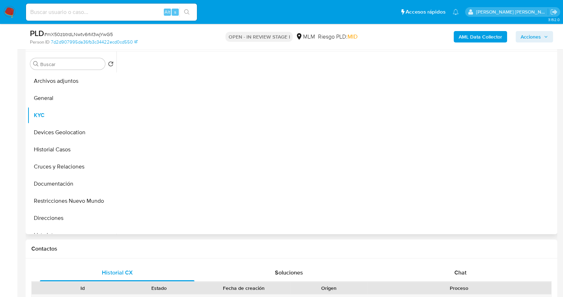
select select "10"
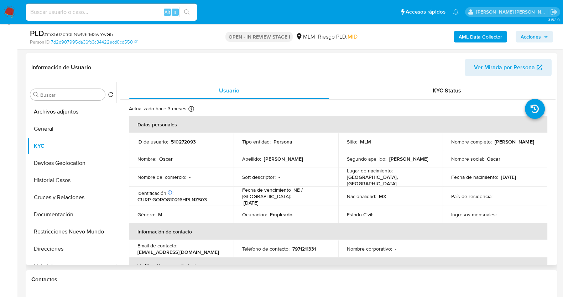
scroll to position [89, 0]
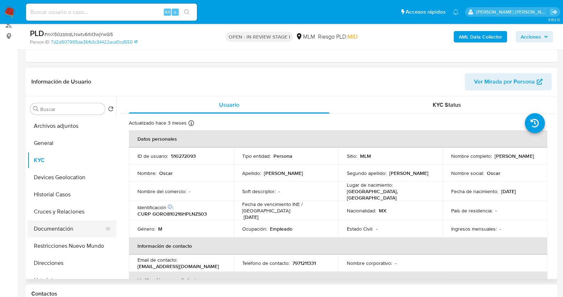
click at [68, 231] on button "Documentación" at bounding box center [68, 228] width 83 height 17
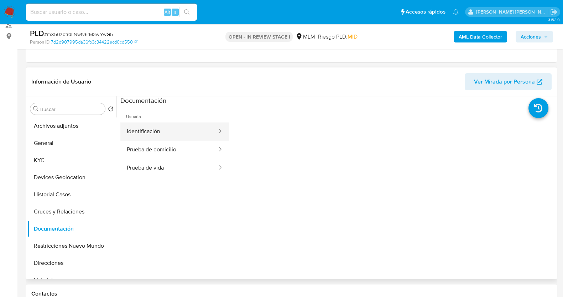
click at [185, 136] on button "Identificación" at bounding box center [169, 131] width 98 height 18
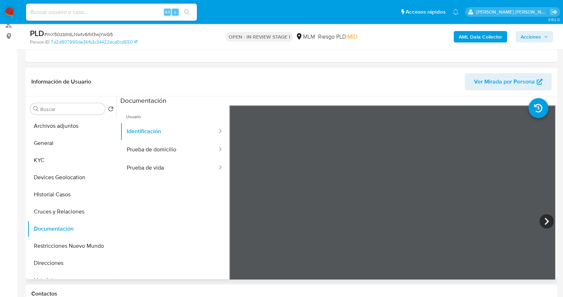
scroll to position [44, 0]
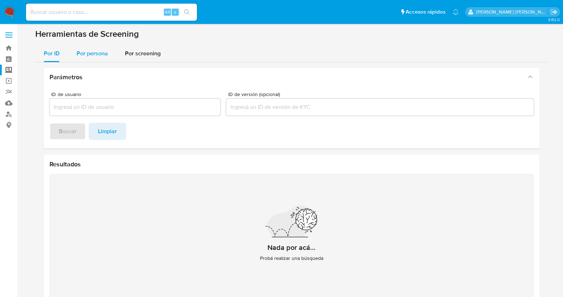
click at [96, 52] on span "Por persona" at bounding box center [92, 53] width 31 height 8
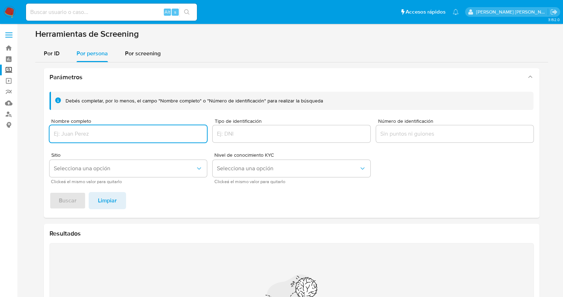
click at [100, 132] on input "Nombre completo" at bounding box center [129, 133] width 158 height 9
type input "[PERSON_NAME]"
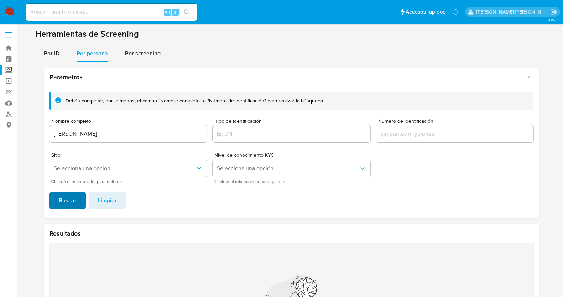
click at [67, 201] on span "Buscar" at bounding box center [68, 200] width 18 height 16
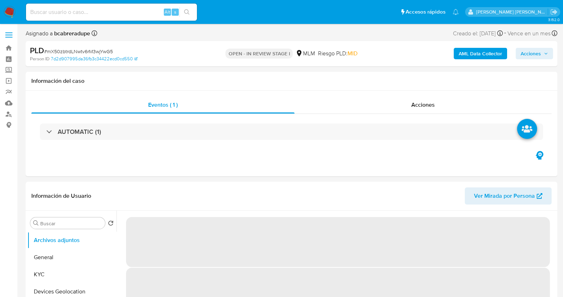
select select "10"
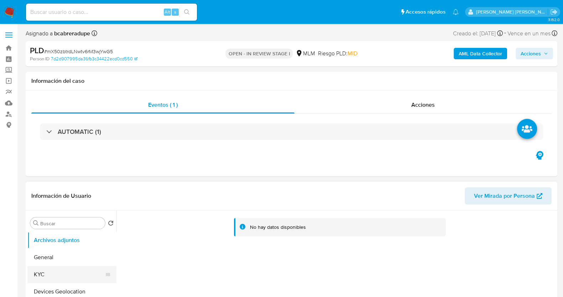
click at [47, 272] on button "KYC" at bounding box center [68, 274] width 83 height 17
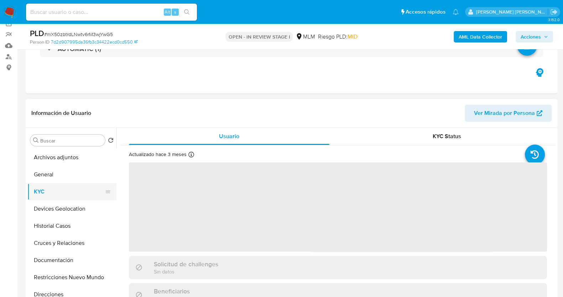
scroll to position [134, 0]
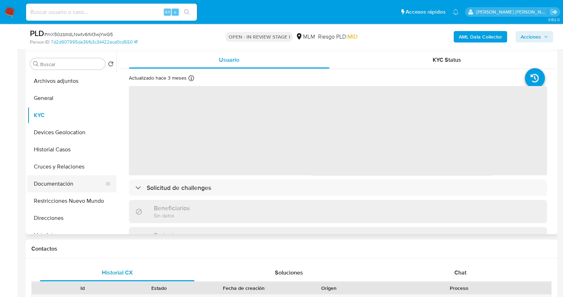
click at [53, 182] on button "Documentación" at bounding box center [68, 183] width 83 height 17
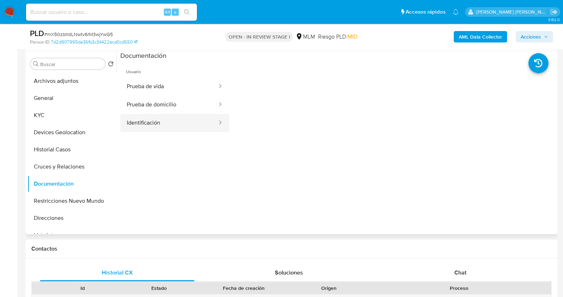
click at [182, 124] on button "Identificación" at bounding box center [169, 123] width 98 height 18
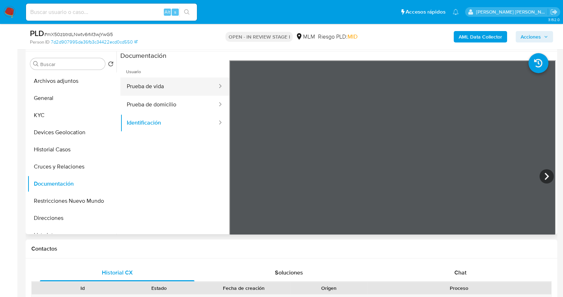
click at [197, 90] on button "Prueba de vida" at bounding box center [169, 86] width 98 height 18
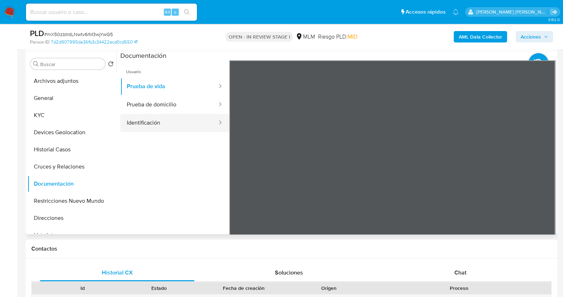
click at [178, 125] on button "Identificación" at bounding box center [169, 123] width 98 height 18
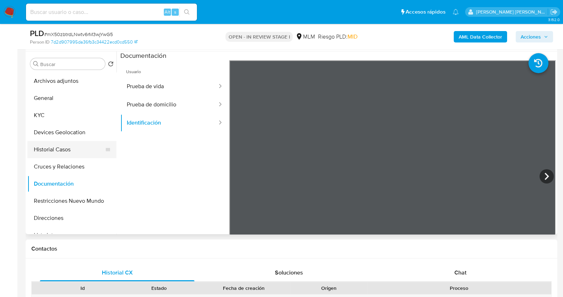
click at [47, 145] on button "Historial Casos" at bounding box center [68, 149] width 83 height 17
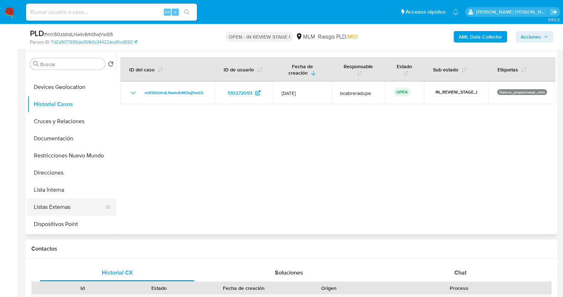
scroll to position [89, 0]
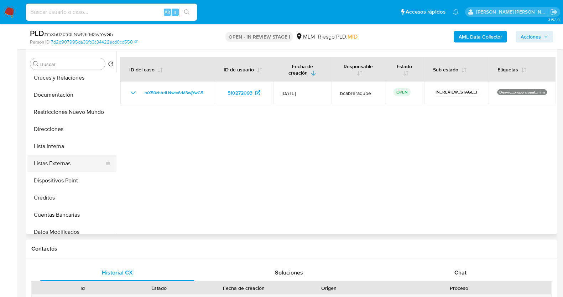
click at [66, 160] on button "Listas Externas" at bounding box center [68, 163] width 83 height 17
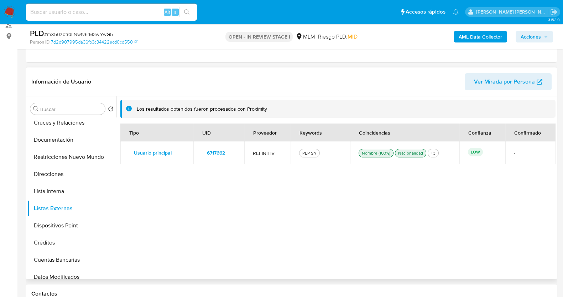
click at [403, 190] on div "Tipo UID Proveedor Keywords Coincidencias Confianza Confirmado Usuario principa…" at bounding box center [337, 198] width 435 height 151
click at [221, 153] on span "6717662" at bounding box center [216, 153] width 18 height 10
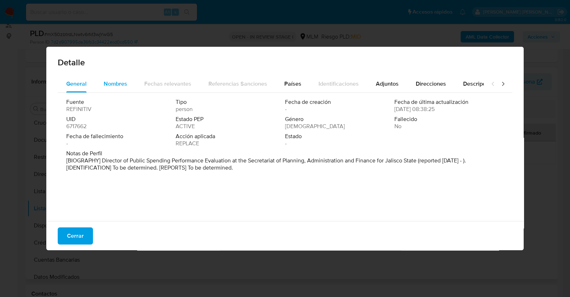
click at [125, 82] on span "Nombres" at bounding box center [116, 83] width 24 height 8
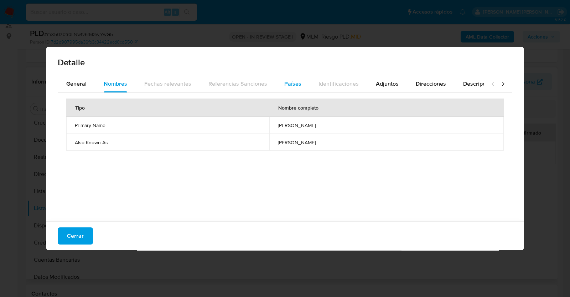
click at [282, 86] on button "Países" at bounding box center [293, 83] width 34 height 17
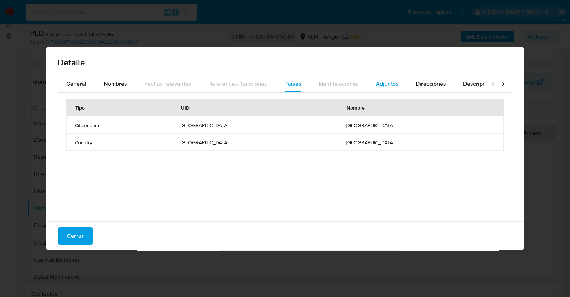
click at [381, 88] on div "Adjuntos" at bounding box center [387, 83] width 23 height 17
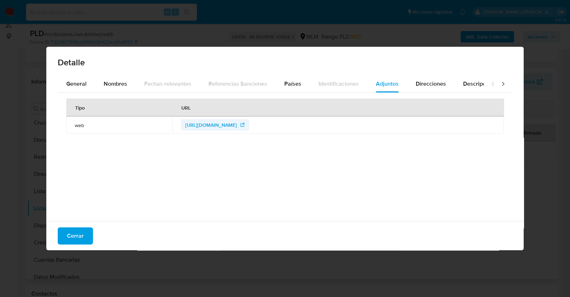
click at [232, 124] on span "https://sepaf.jalisco.gob.mx/acerca/directorio/2515" at bounding box center [211, 124] width 52 height 11
drag, startPoint x: 68, startPoint y: 238, endPoint x: 77, endPoint y: 233, distance: 9.9
click at [68, 238] on span "Cerrar" at bounding box center [75, 236] width 17 height 16
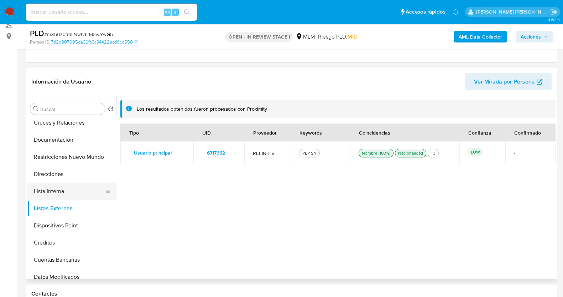
click at [58, 195] on button "Lista Interna" at bounding box center [68, 190] width 83 height 17
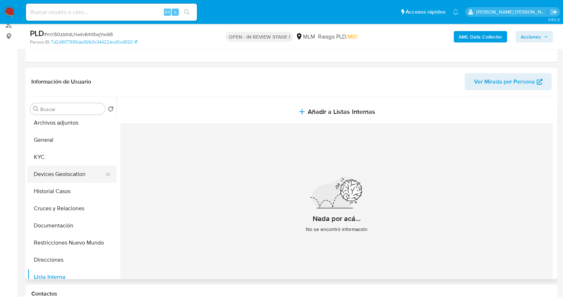
scroll to position [0, 0]
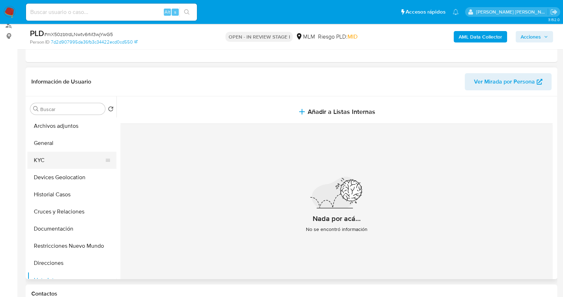
click at [69, 163] on button "KYC" at bounding box center [68, 159] width 83 height 17
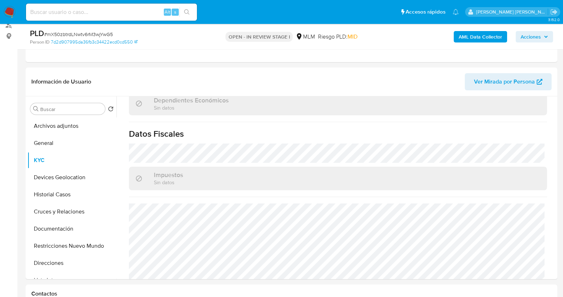
scroll to position [441, 0]
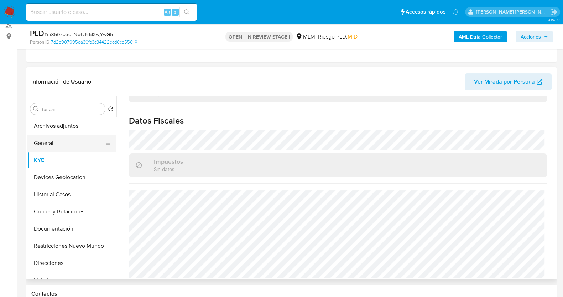
click at [65, 141] on button "General" at bounding box center [68, 142] width 83 height 17
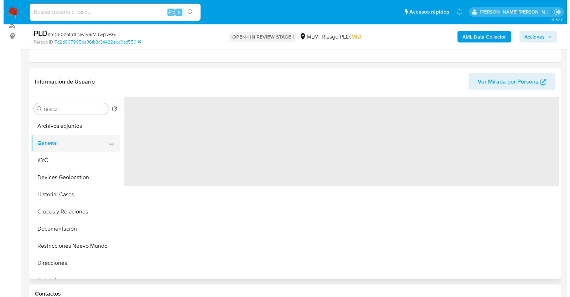
scroll to position [0, 0]
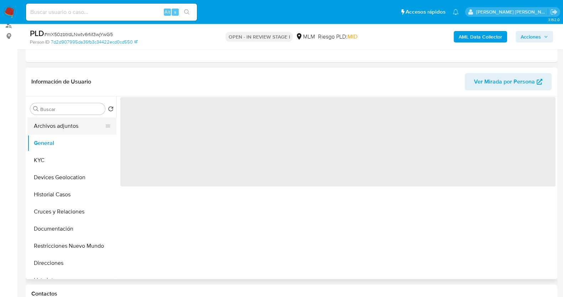
click at [70, 127] on button "Archivos adjuntos" at bounding box center [68, 125] width 83 height 17
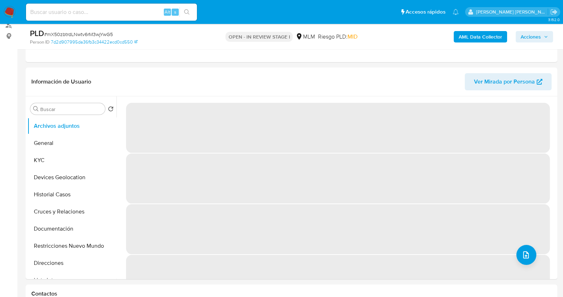
click at [98, 31] on span "# mX50zbtrdLNwtv6rM3wjYwG5" at bounding box center [78, 34] width 69 height 7
copy span "mX50zbtrdLNwtv6rM3wjYwG5"
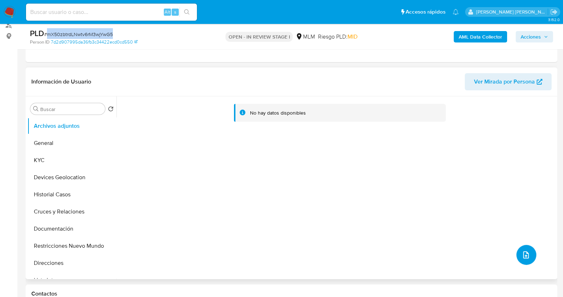
click at [526, 252] on icon "upload-file" at bounding box center [526, 254] width 9 height 9
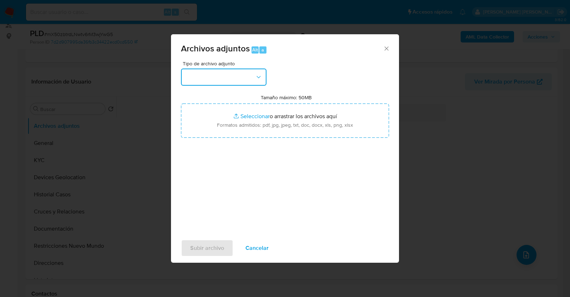
click at [246, 71] on button "button" at bounding box center [224, 76] width 86 height 17
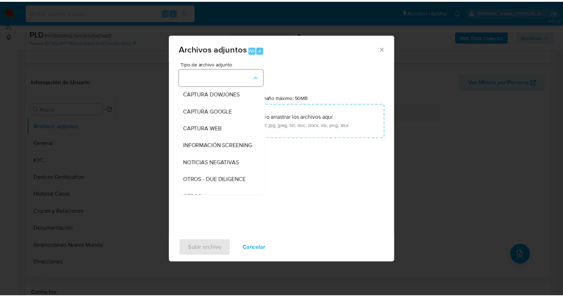
scroll to position [37, 0]
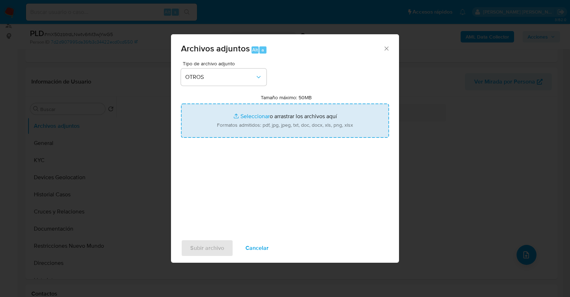
type input "C:\fakepath\510272093_OSCAR GONZALEZ_JUL2025.pdf"
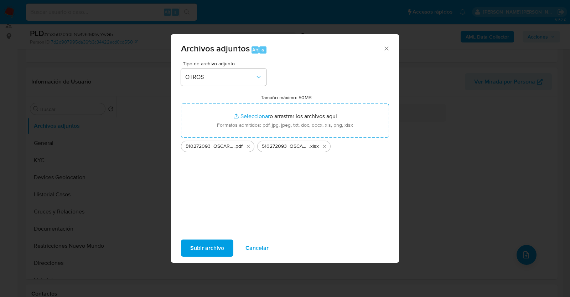
drag, startPoint x: 288, startPoint y: 129, endPoint x: 217, endPoint y: 247, distance: 137.6
click at [217, 247] on span "Subir archivo" at bounding box center [207, 248] width 34 height 16
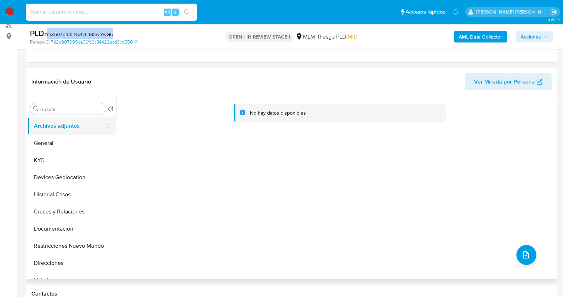
drag, startPoint x: 59, startPoint y: 138, endPoint x: 60, endPoint y: 132, distance: 6.5
click at [59, 138] on button "General" at bounding box center [71, 142] width 89 height 17
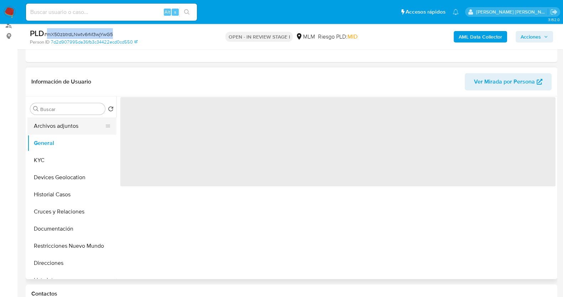
click at [62, 128] on button "Archivos adjuntos" at bounding box center [68, 125] width 83 height 17
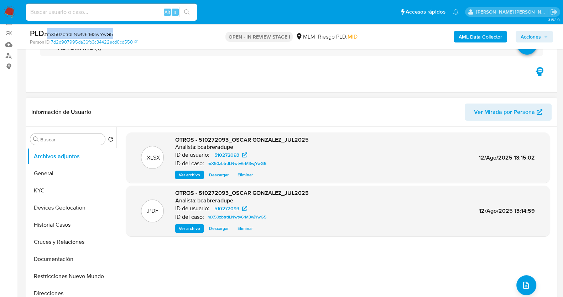
scroll to position [44, 0]
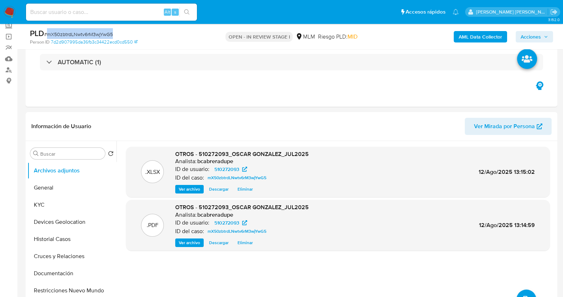
click at [538, 37] on span "Acciones" at bounding box center [531, 36] width 20 height 11
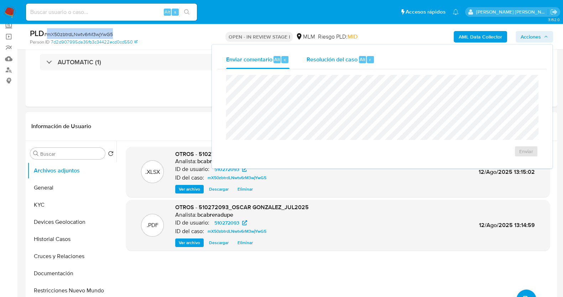
click at [320, 61] on span "Resolución del caso" at bounding box center [332, 59] width 51 height 8
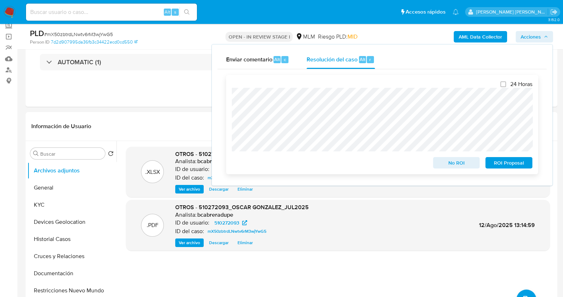
click at [457, 164] on span "No ROI" at bounding box center [456, 163] width 37 height 10
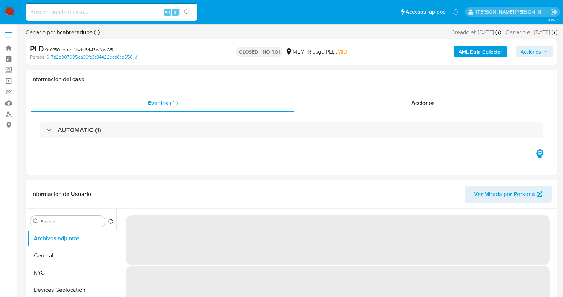
select select "10"
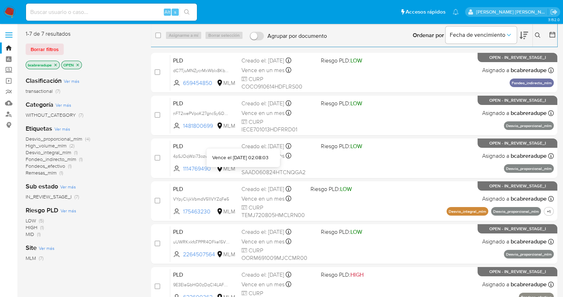
click at [271, 154] on div "Vence el 10/09/2025 02:08:03" at bounding box center [243, 157] width 62 height 7
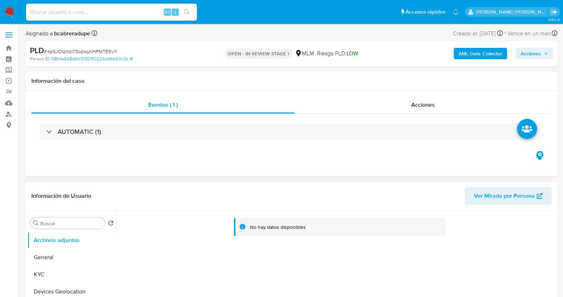
select select "10"
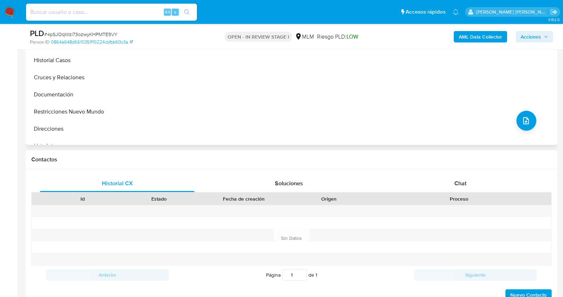
scroll to position [89, 0]
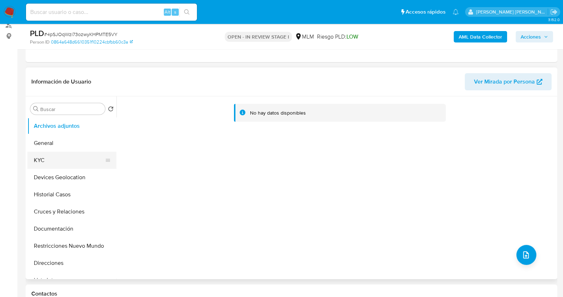
click at [42, 160] on button "KYC" at bounding box center [68, 159] width 83 height 17
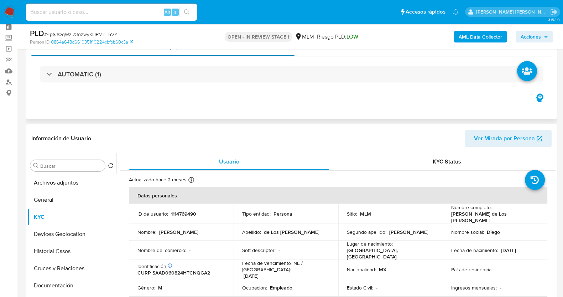
scroll to position [0, 0]
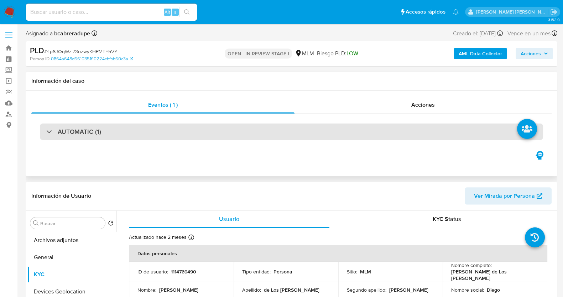
click at [84, 134] on h3 "AUTOMATIC (1)" at bounding box center [79, 132] width 43 height 8
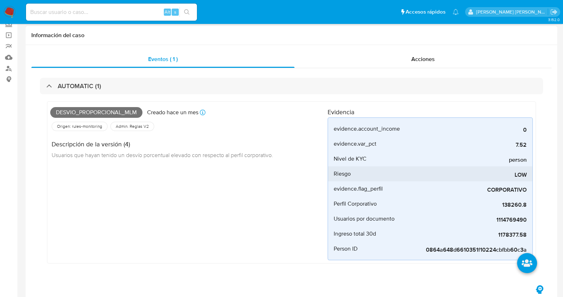
scroll to position [89, 0]
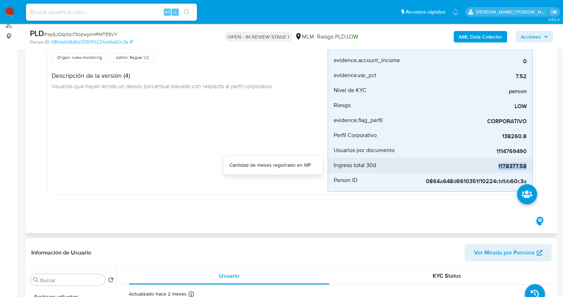
drag, startPoint x: 500, startPoint y: 166, endPoint x: 528, endPoint y: 168, distance: 28.2
click at [528, 168] on li "Ingreso total 30d 1178377.58" at bounding box center [430, 165] width 205 height 15
copy span "1178377.58"
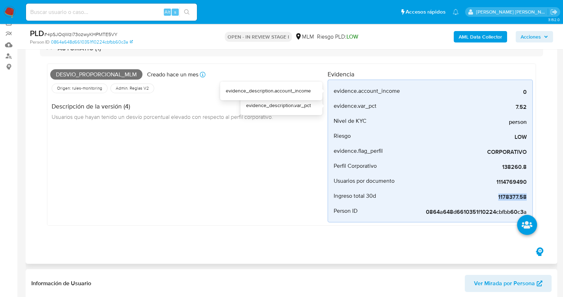
scroll to position [44, 0]
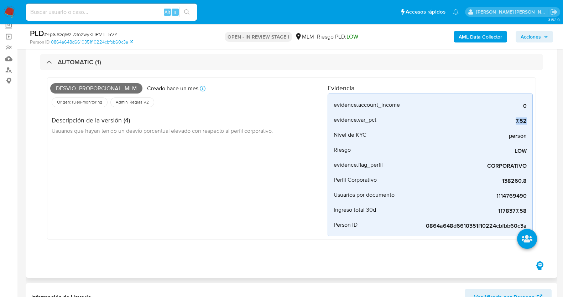
drag, startPoint x: 513, startPoint y: 123, endPoint x: 533, endPoint y: 123, distance: 20.3
click at [533, 123] on div "Desvio_proporcional_mlm Creado hace un mes Creado: [DATE] 03:08:03 Origen: rule…" at bounding box center [291, 158] width 489 height 162
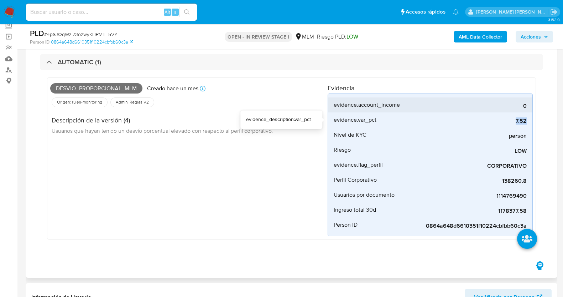
copy span "7.52"
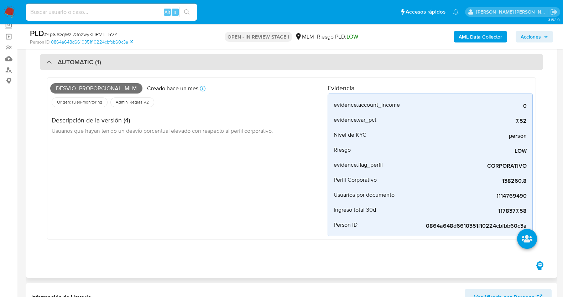
click at [50, 59] on div "AUTOMATIC (1)" at bounding box center [73, 62] width 55 height 8
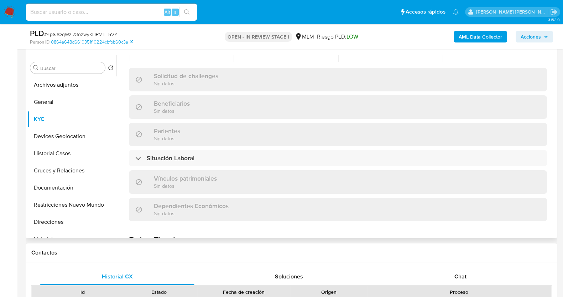
scroll to position [450, 0]
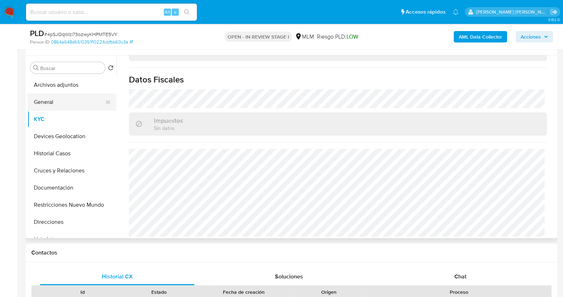
click at [52, 104] on button "General" at bounding box center [68, 101] width 83 height 17
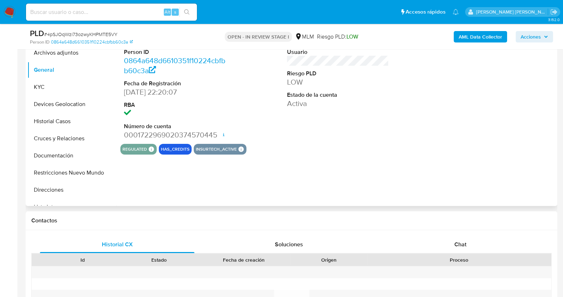
scroll to position [174, 0]
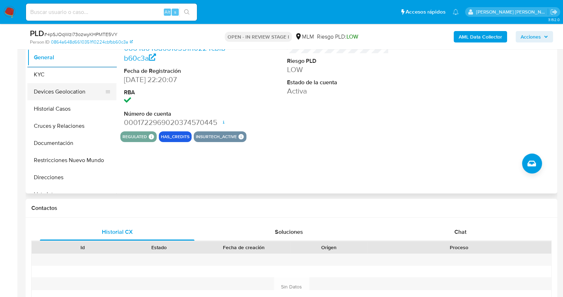
click at [50, 93] on button "Devices Geolocation" at bounding box center [68, 91] width 83 height 17
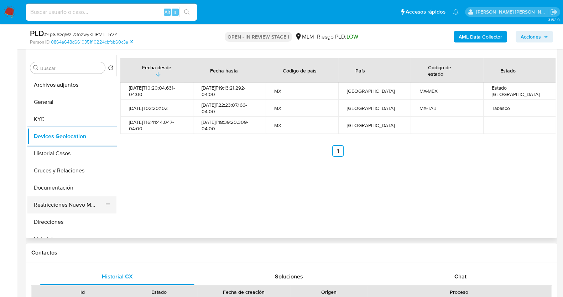
scroll to position [89, 0]
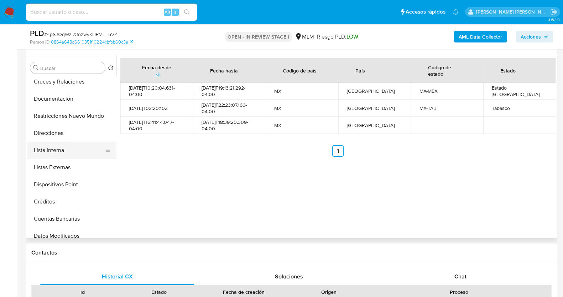
click at [75, 147] on button "Lista Interna" at bounding box center [68, 149] width 83 height 17
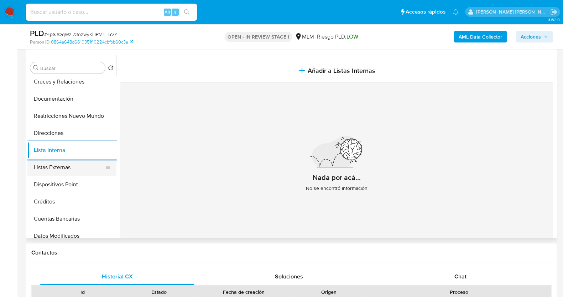
click at [75, 164] on button "Listas Externas" at bounding box center [68, 167] width 83 height 17
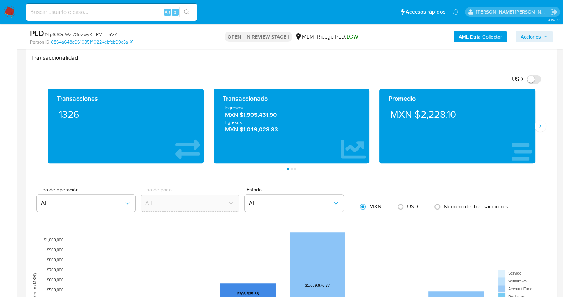
scroll to position [531, 0]
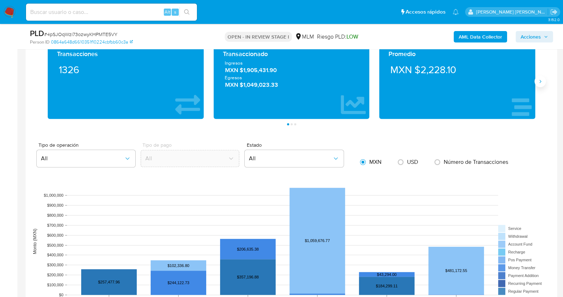
click at [540, 83] on icon "Siguiente" at bounding box center [541, 81] width 6 height 6
